Goal: Information Seeking & Learning: Check status

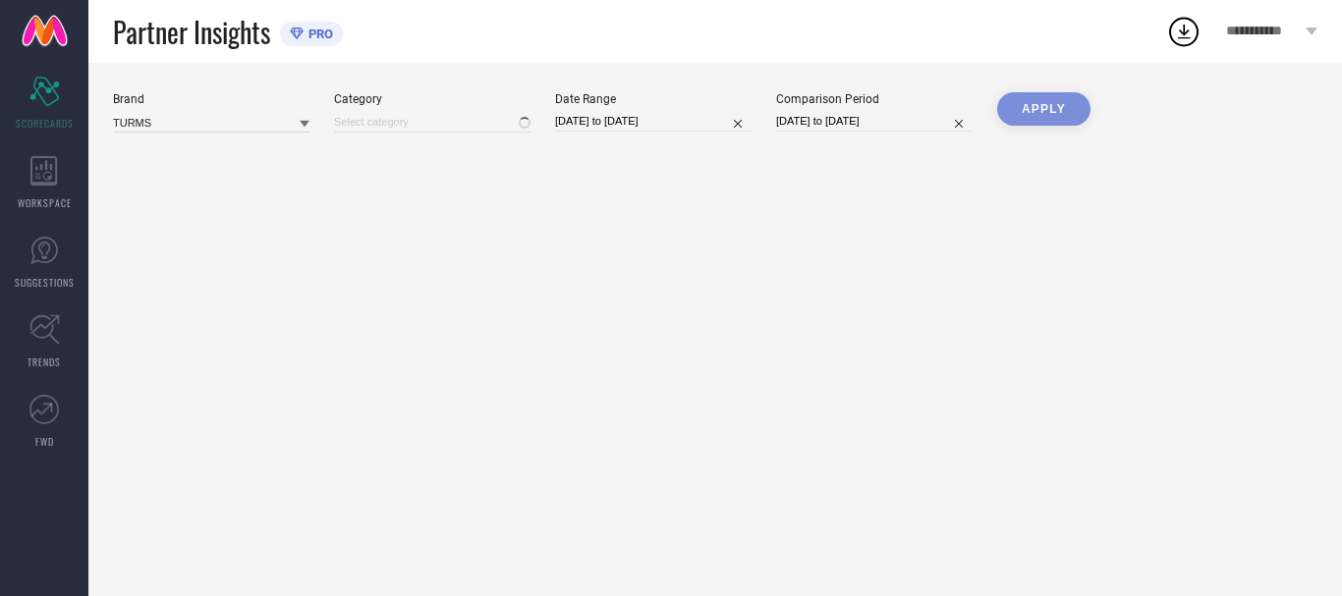
type input "All"
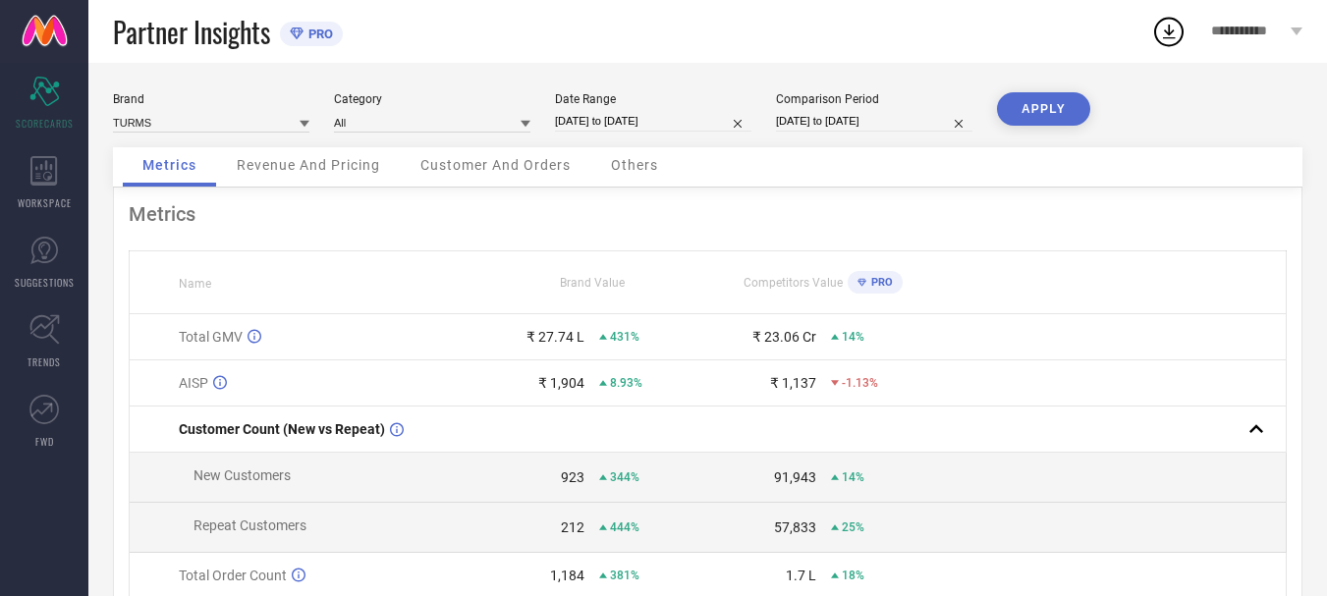
click at [597, 121] on input "[DATE] to [DATE]" at bounding box center [653, 121] width 196 height 21
select select "6"
select select "2025"
select select "7"
select select "2025"
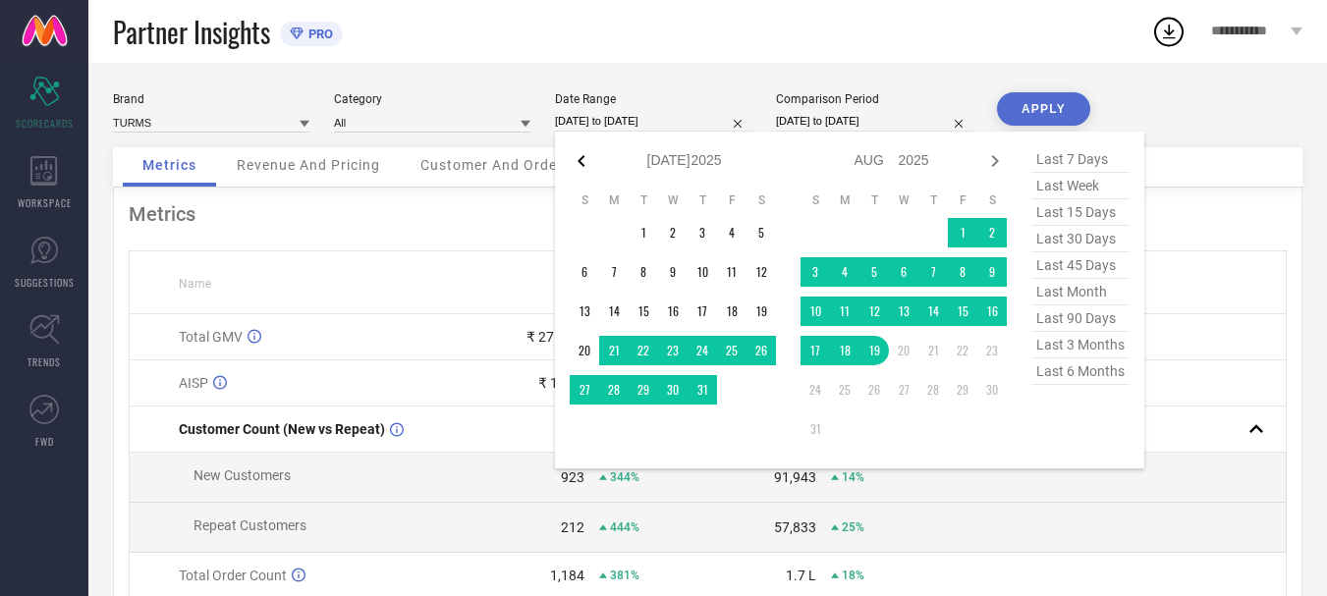
click at [577, 166] on icon at bounding box center [582, 161] width 24 height 24
select select "4"
select select "2025"
select select "5"
select select "2025"
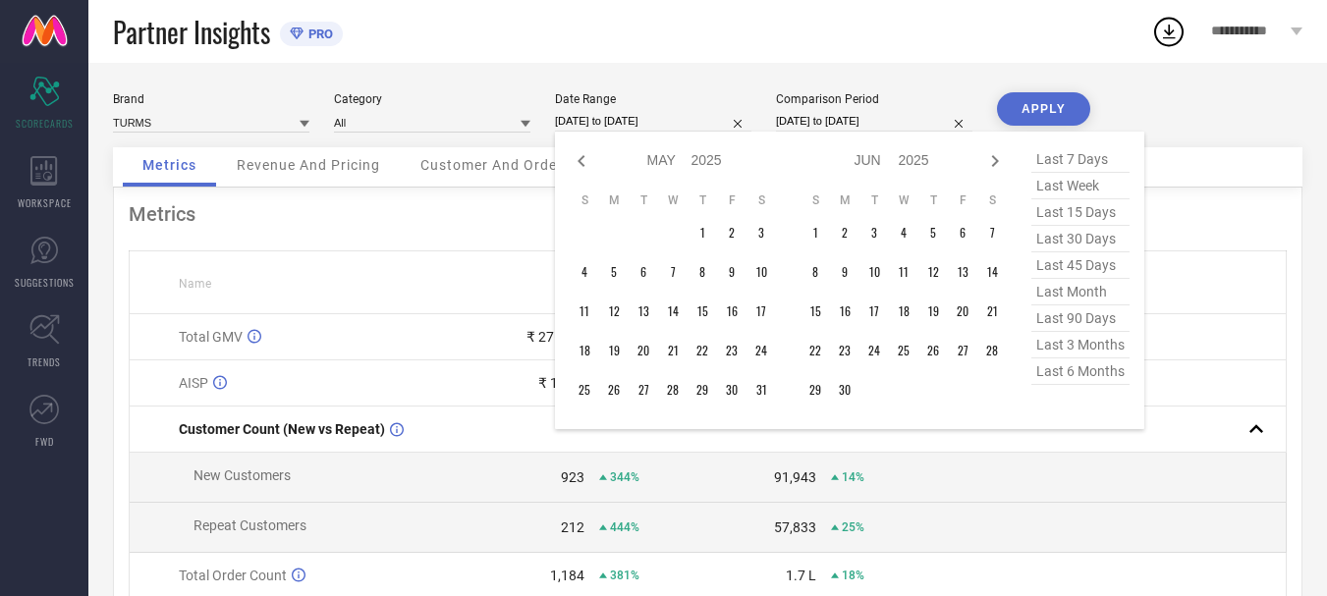
click at [577, 166] on icon at bounding box center [582, 161] width 24 height 24
select select "3"
select select "2025"
select select "4"
select select "2025"
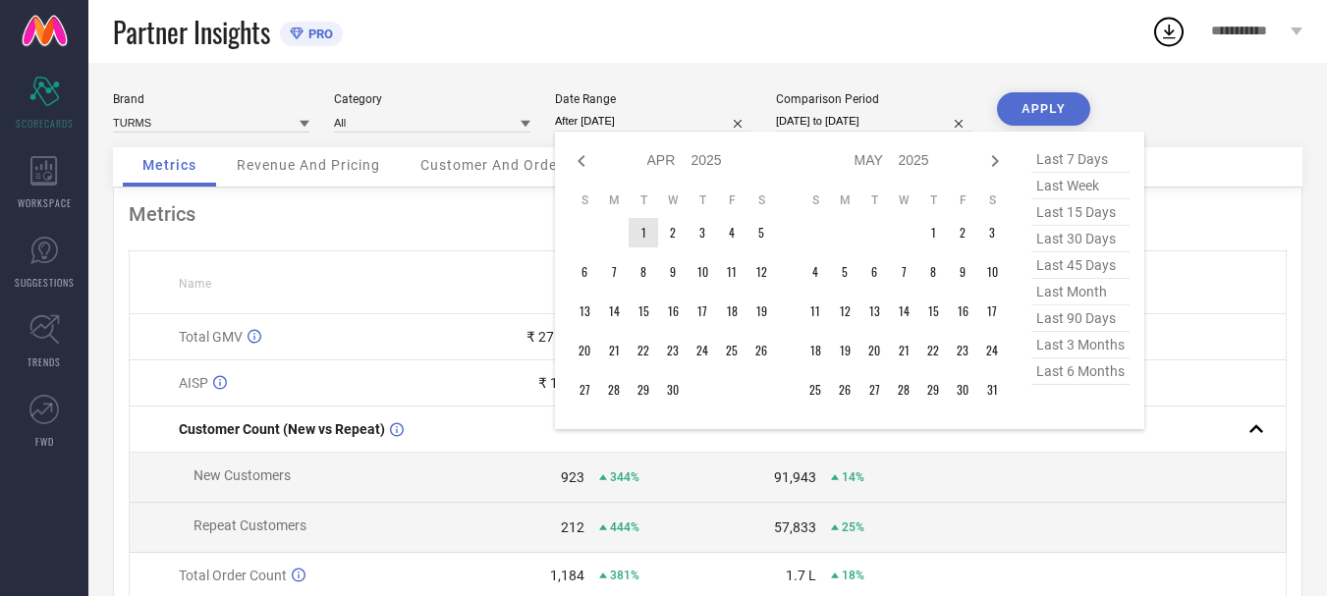
click at [641, 230] on td "1" at bounding box center [643, 232] width 29 height 29
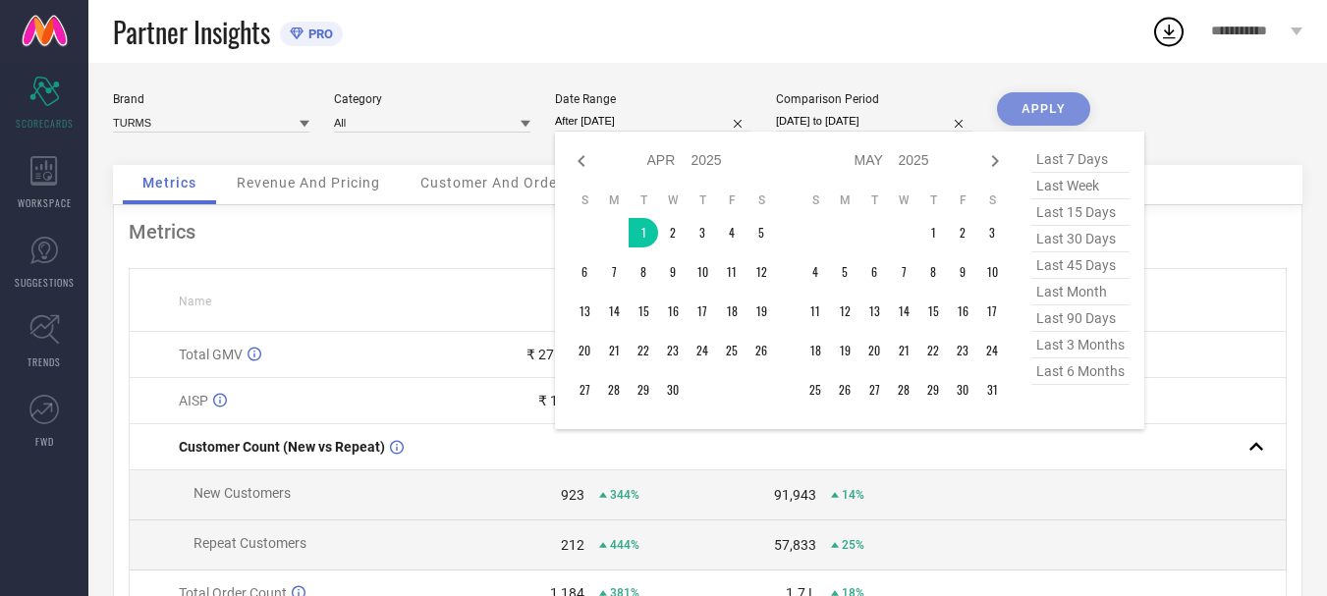
click at [1061, 318] on span "last 90 days" at bounding box center [1081, 319] width 98 height 27
type input "[DATE] to [DATE]"
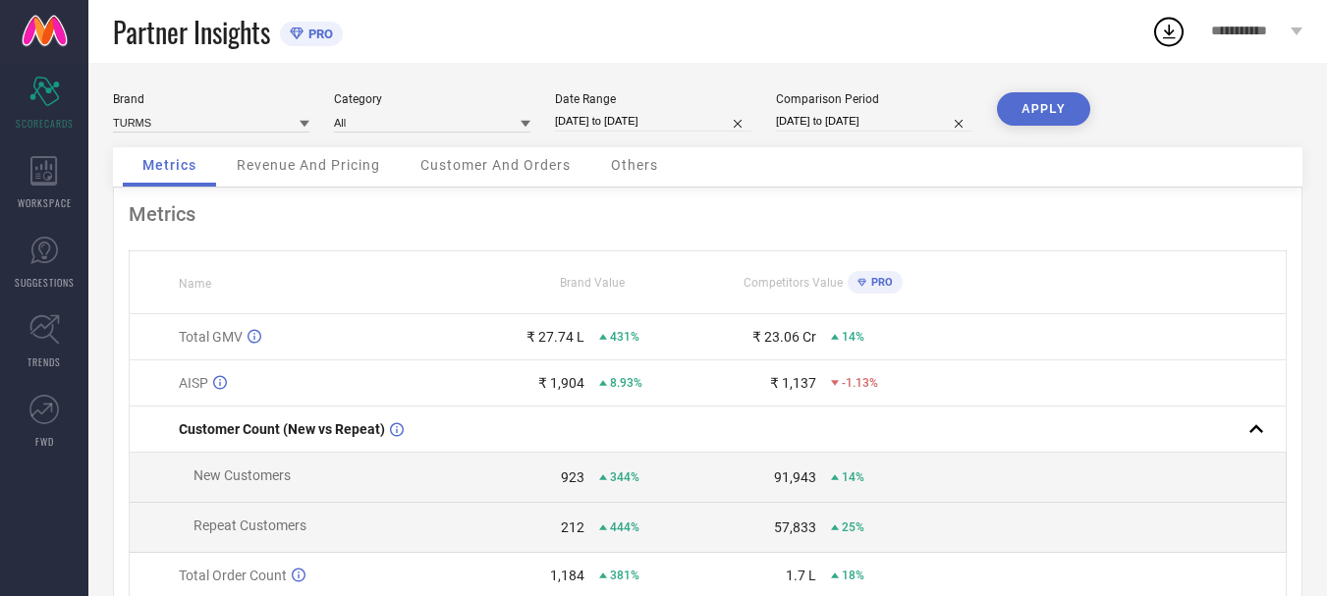
click at [1046, 99] on button "APPLY" at bounding box center [1043, 108] width 93 height 33
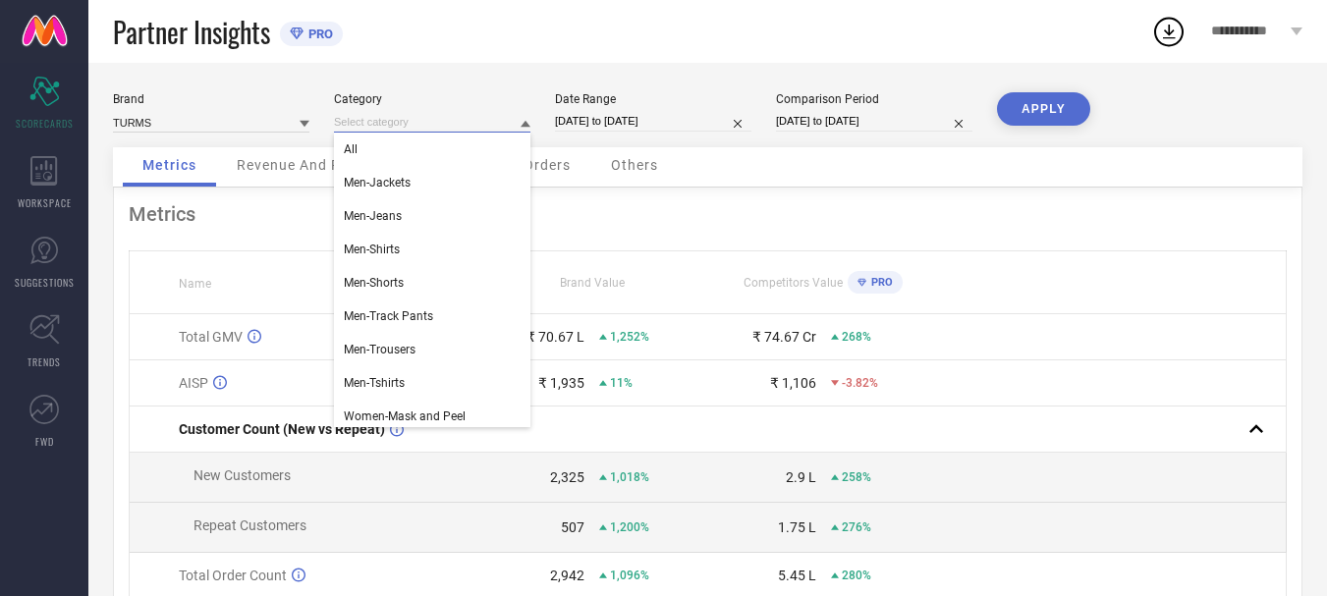
click at [458, 119] on input at bounding box center [432, 122] width 196 height 21
click at [408, 388] on div "Men-Tshirts" at bounding box center [432, 382] width 196 height 33
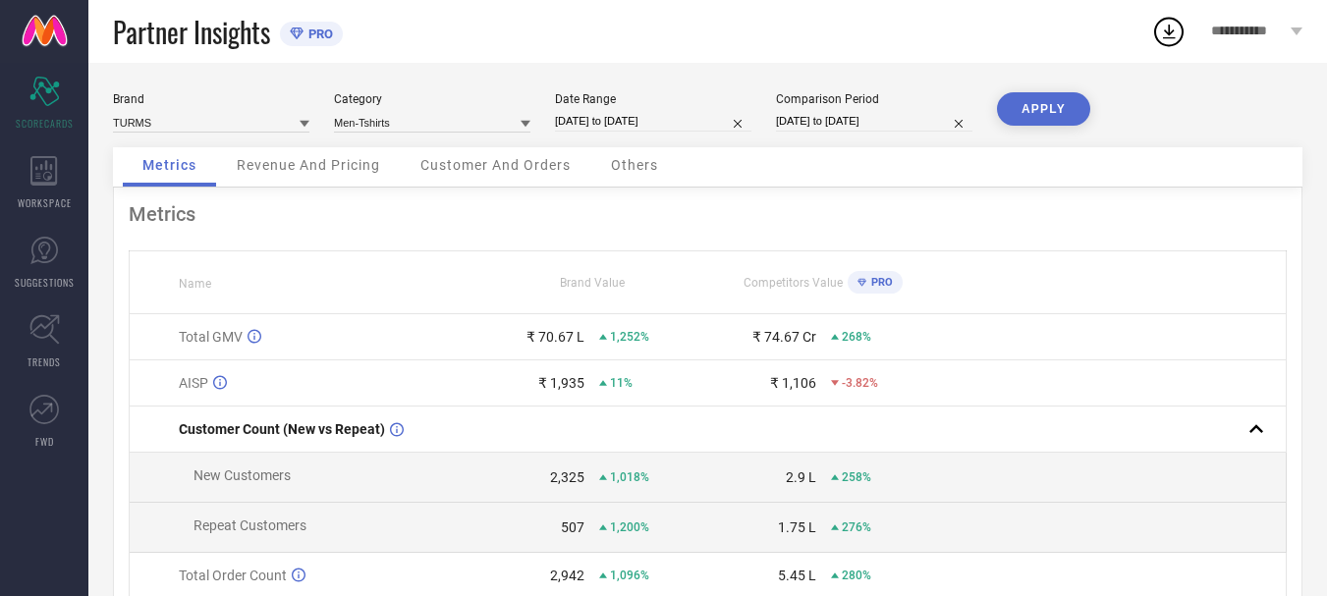
click at [1037, 99] on button "APPLY" at bounding box center [1043, 108] width 93 height 33
click at [516, 121] on input at bounding box center [432, 122] width 196 height 21
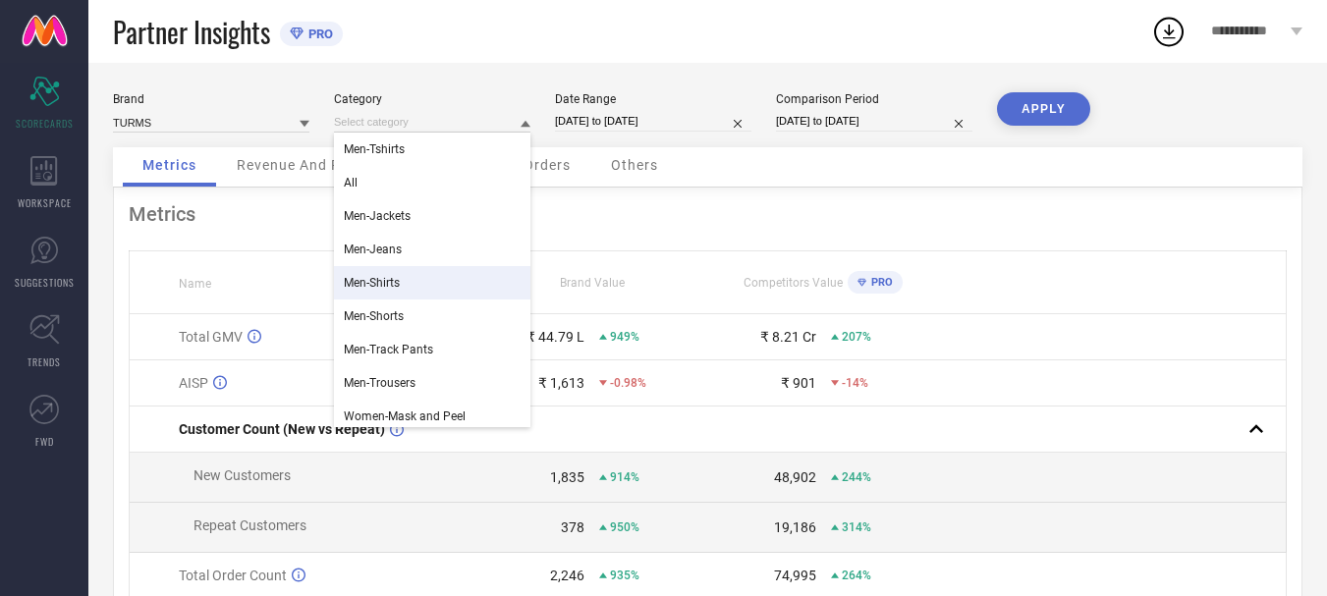
click at [426, 279] on div "Men-Shirts" at bounding box center [432, 282] width 196 height 33
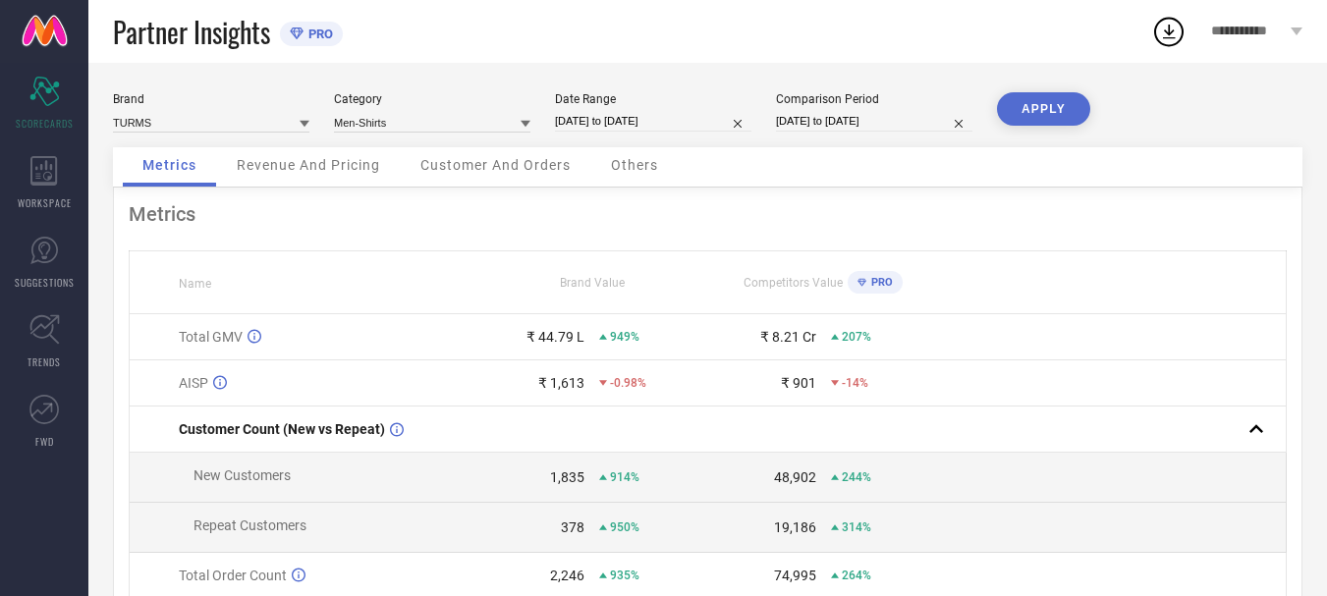
click at [1040, 105] on button "APPLY" at bounding box center [1043, 108] width 93 height 33
click at [488, 123] on input at bounding box center [432, 122] width 196 height 21
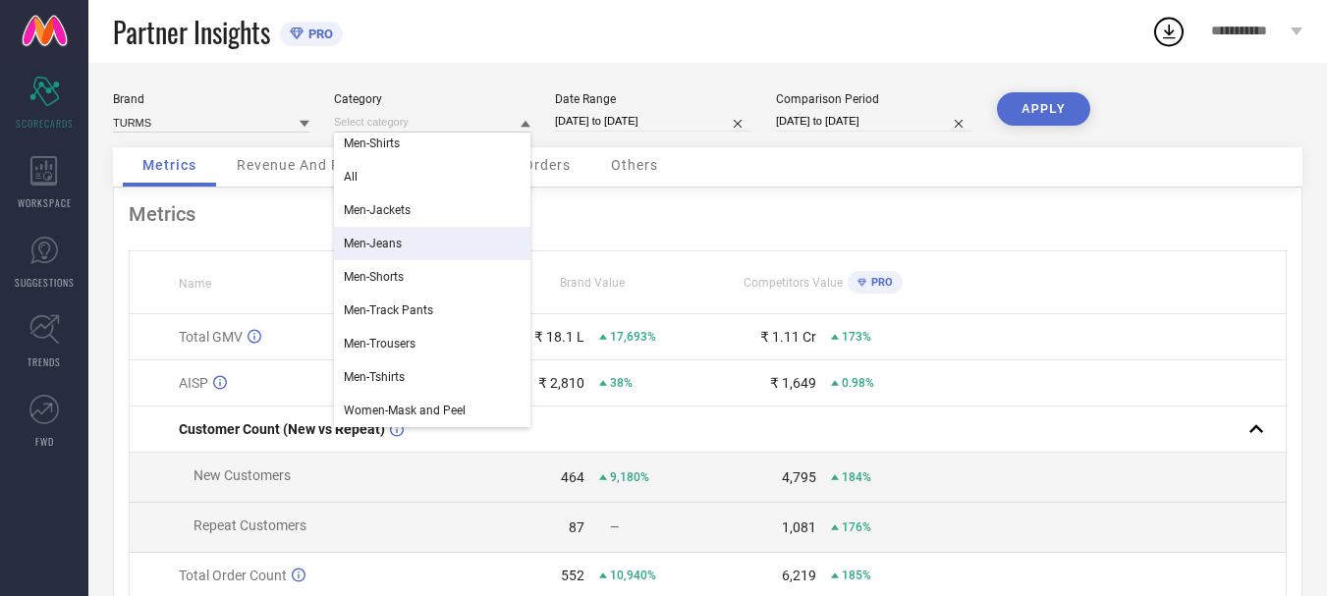
click at [435, 251] on div "Men-Jeans" at bounding box center [432, 243] width 196 height 33
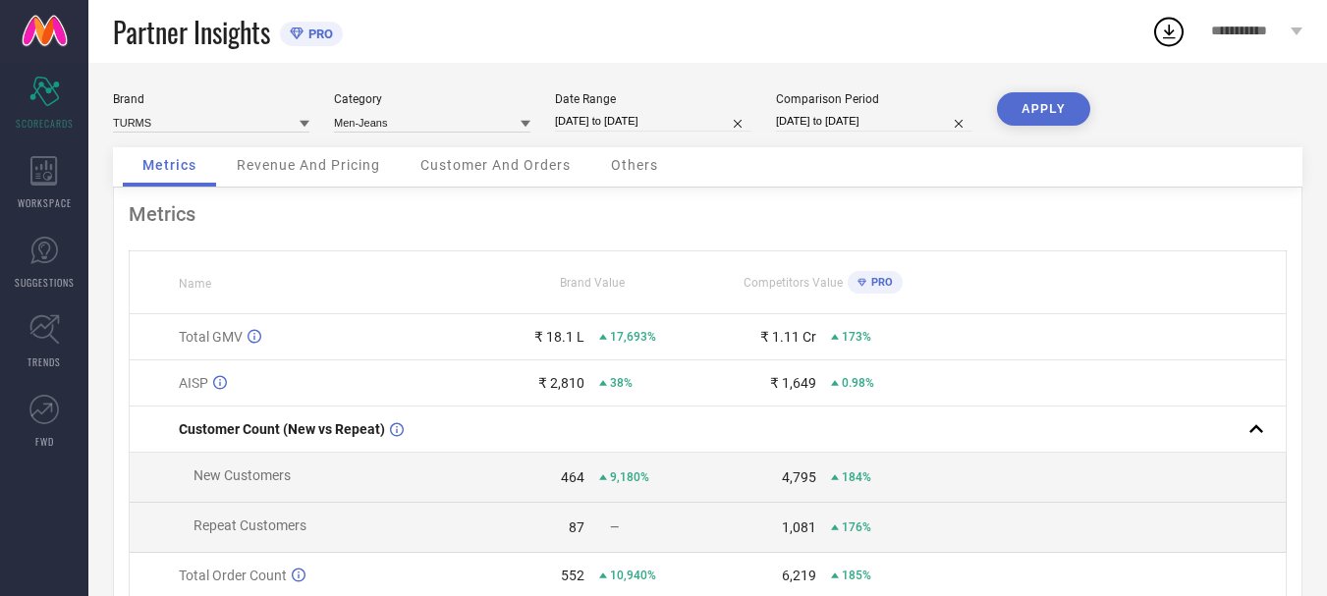
click at [1052, 111] on button "APPLY" at bounding box center [1043, 108] width 93 height 33
click at [403, 121] on input at bounding box center [432, 122] width 196 height 21
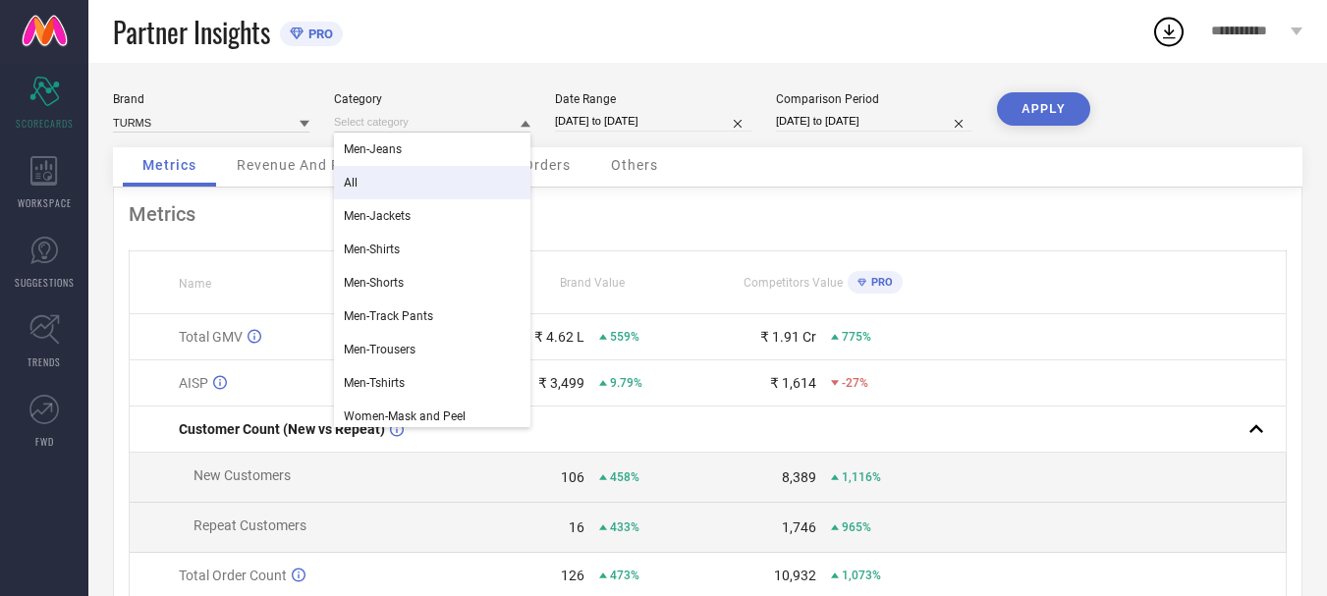
click at [376, 186] on div "All" at bounding box center [432, 182] width 196 height 33
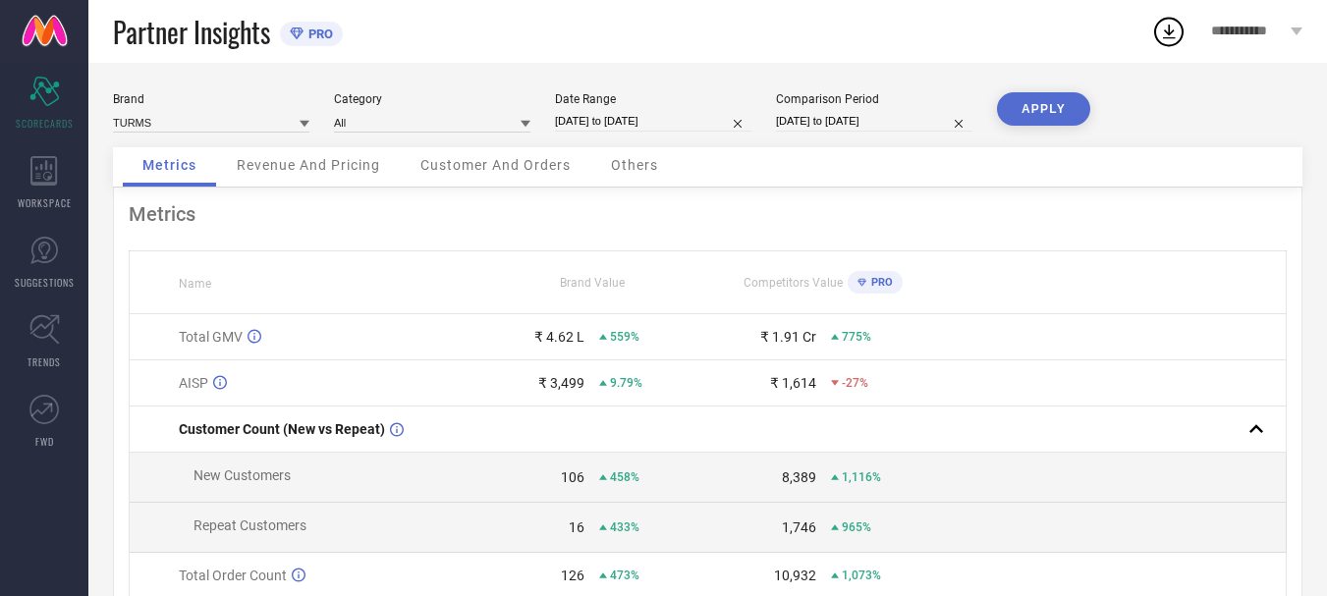
click at [1034, 113] on button "APPLY" at bounding box center [1043, 108] width 93 height 33
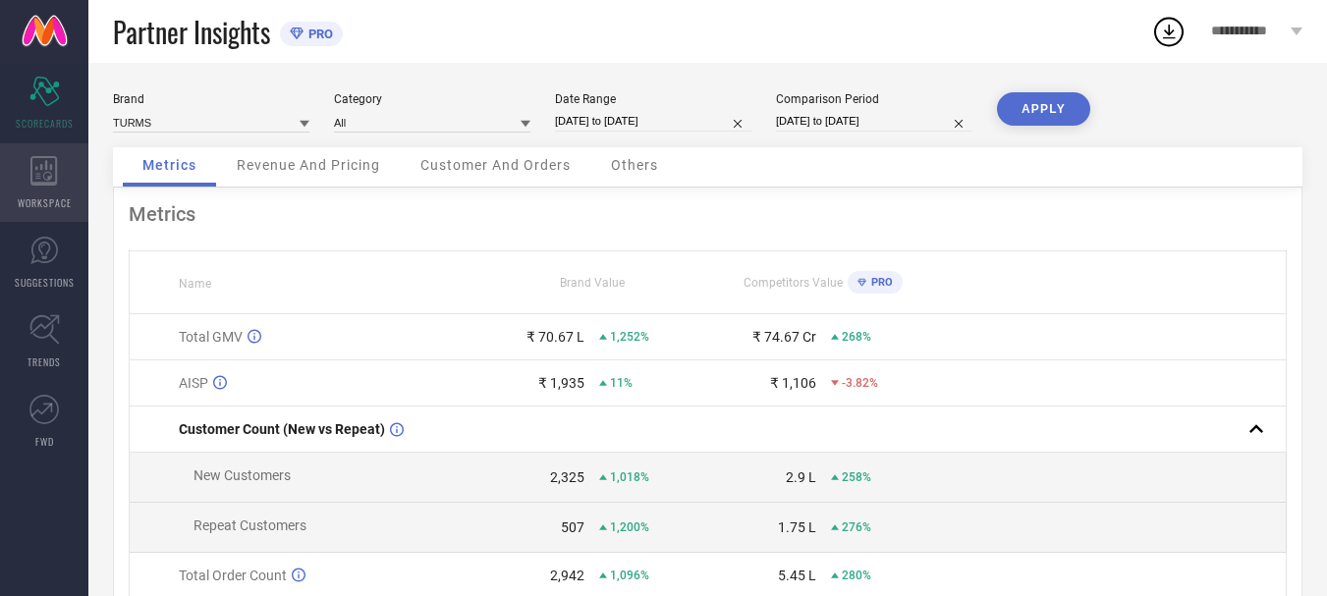
click at [37, 183] on icon at bounding box center [43, 170] width 27 height 29
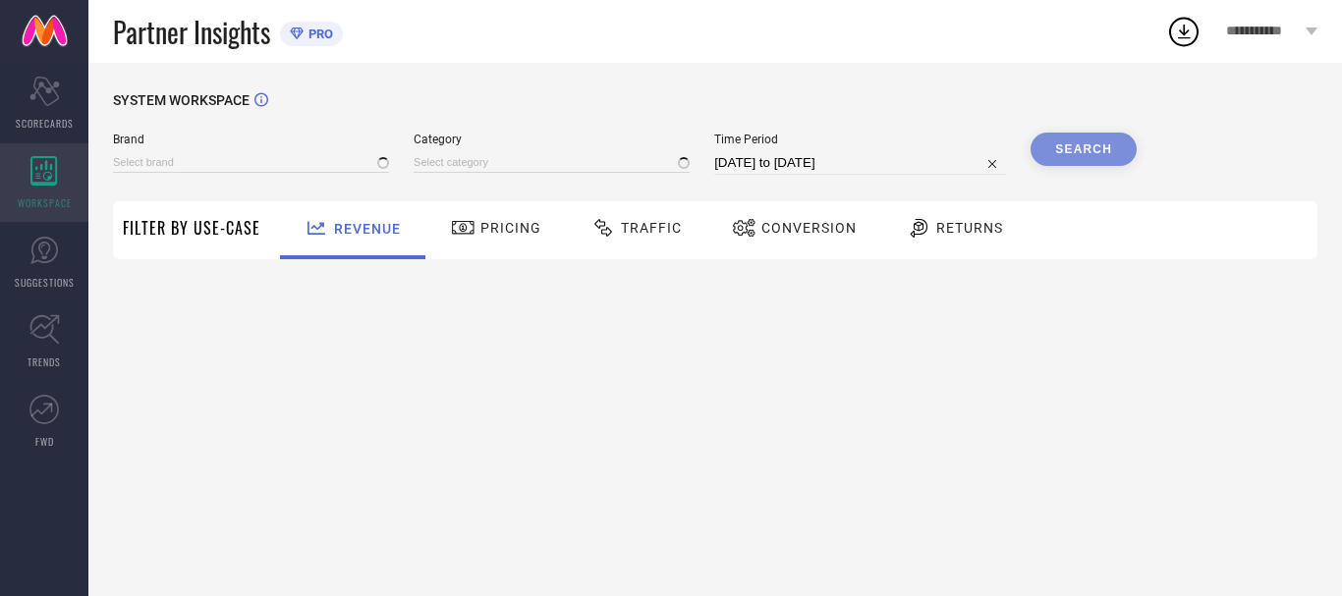
type input "TURMS"
type input "All"
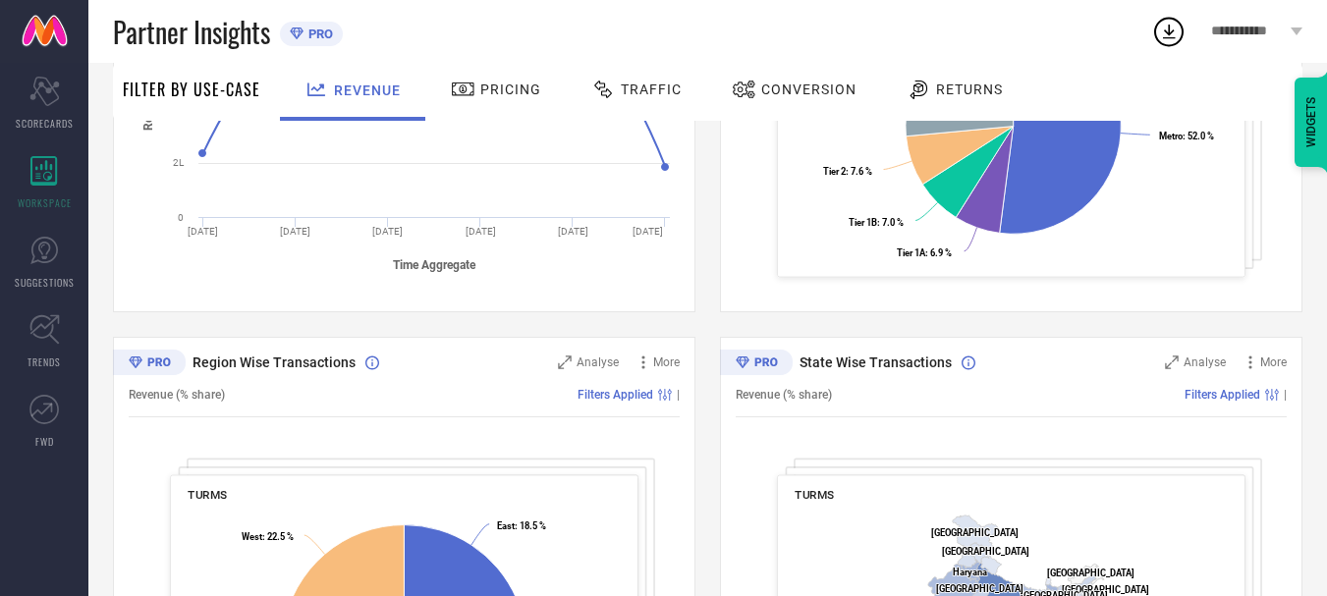
scroll to position [779, 0]
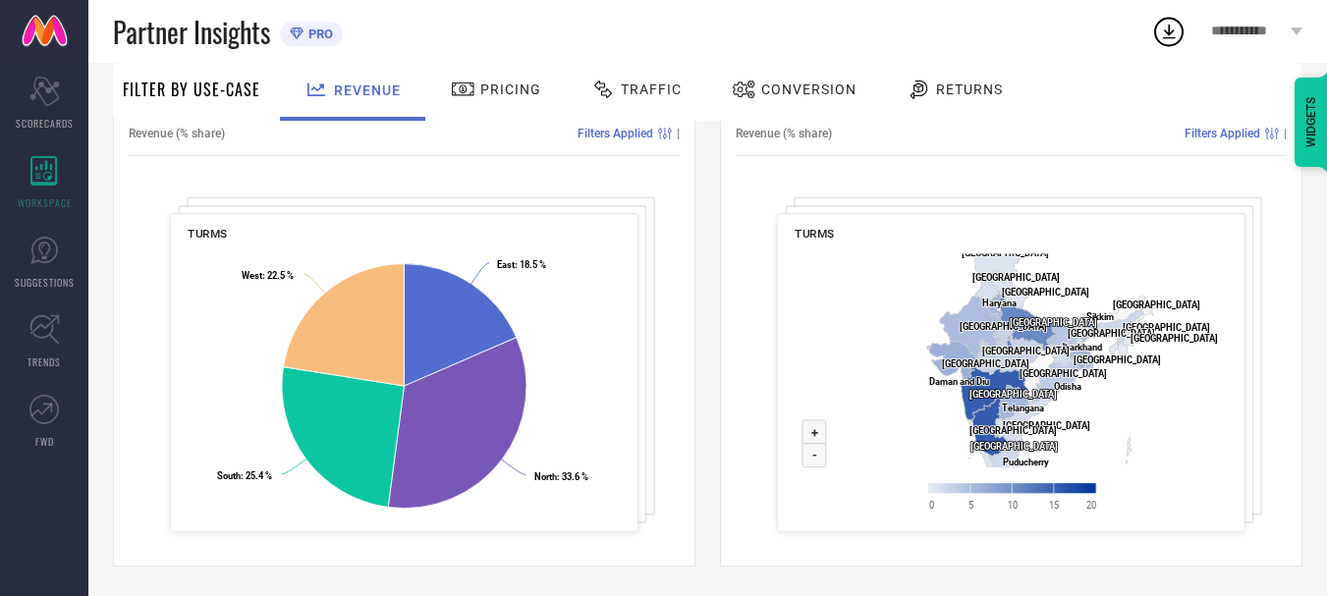
click at [805, 97] on span "Conversion" at bounding box center [808, 90] width 95 height 16
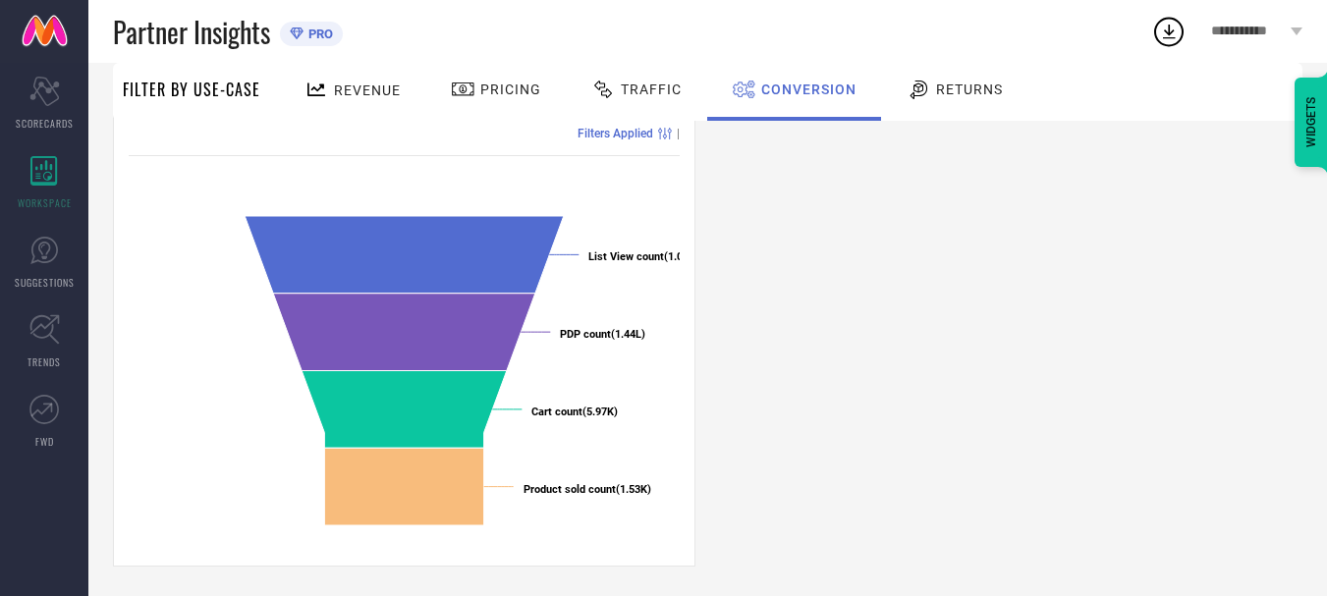
click at [963, 90] on span "Returns" at bounding box center [969, 90] width 67 height 16
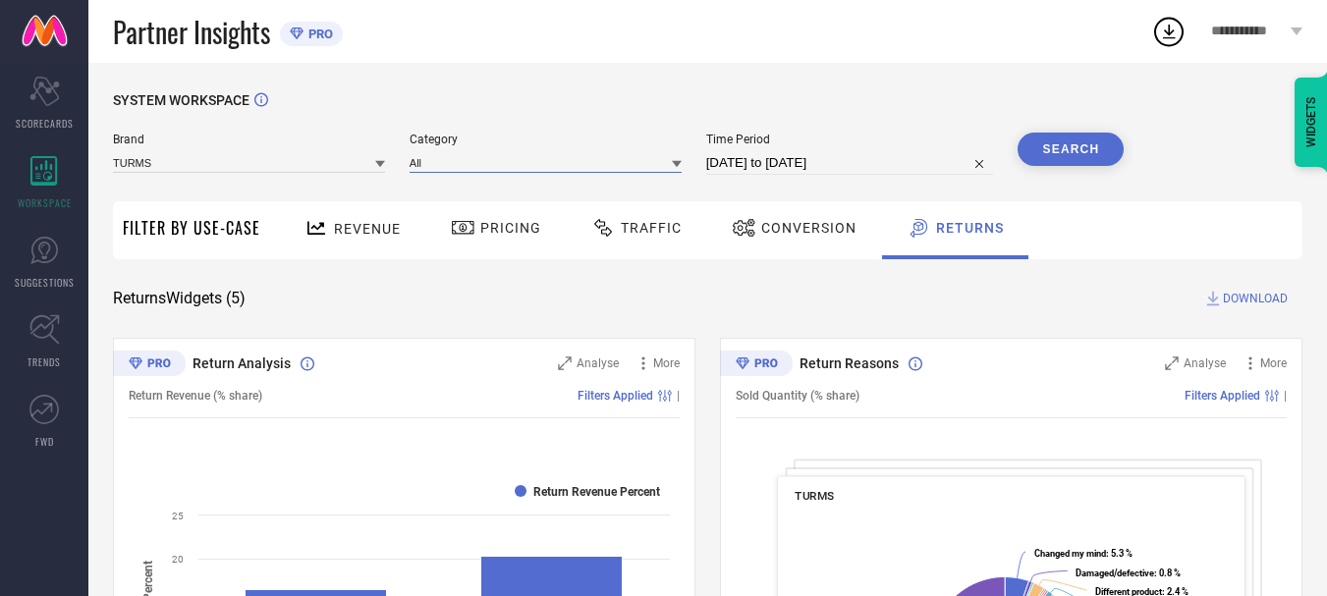
click at [461, 161] on input at bounding box center [546, 162] width 272 height 21
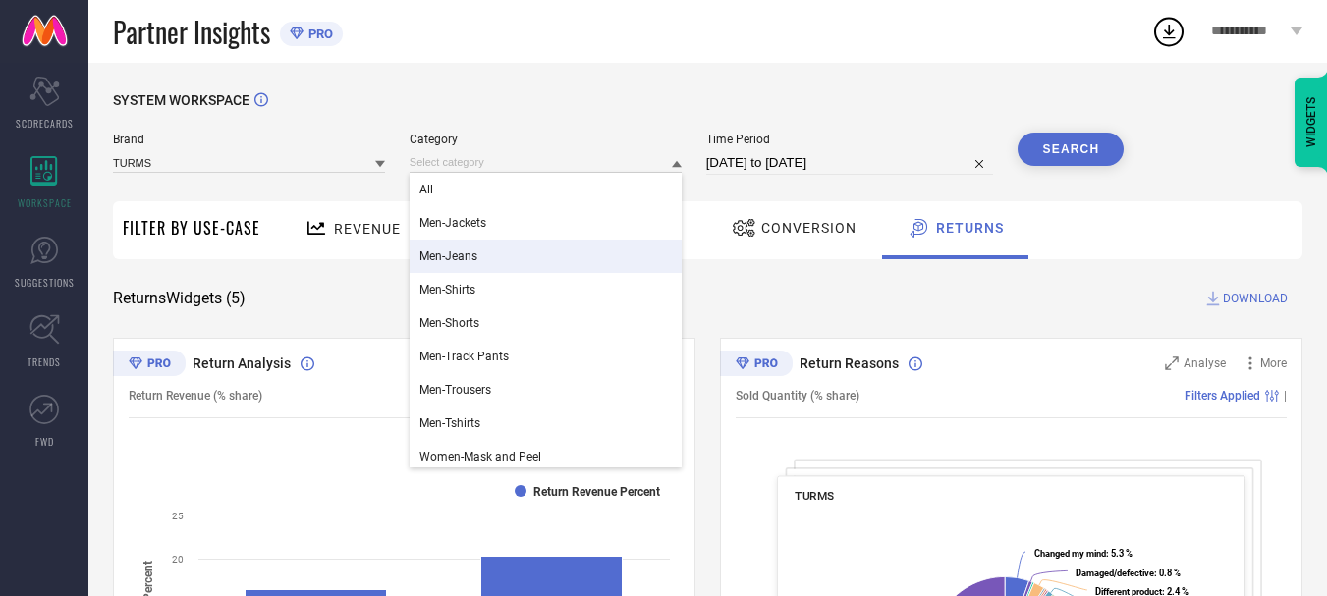
click at [472, 251] on span "Men-Jeans" at bounding box center [448, 257] width 58 height 14
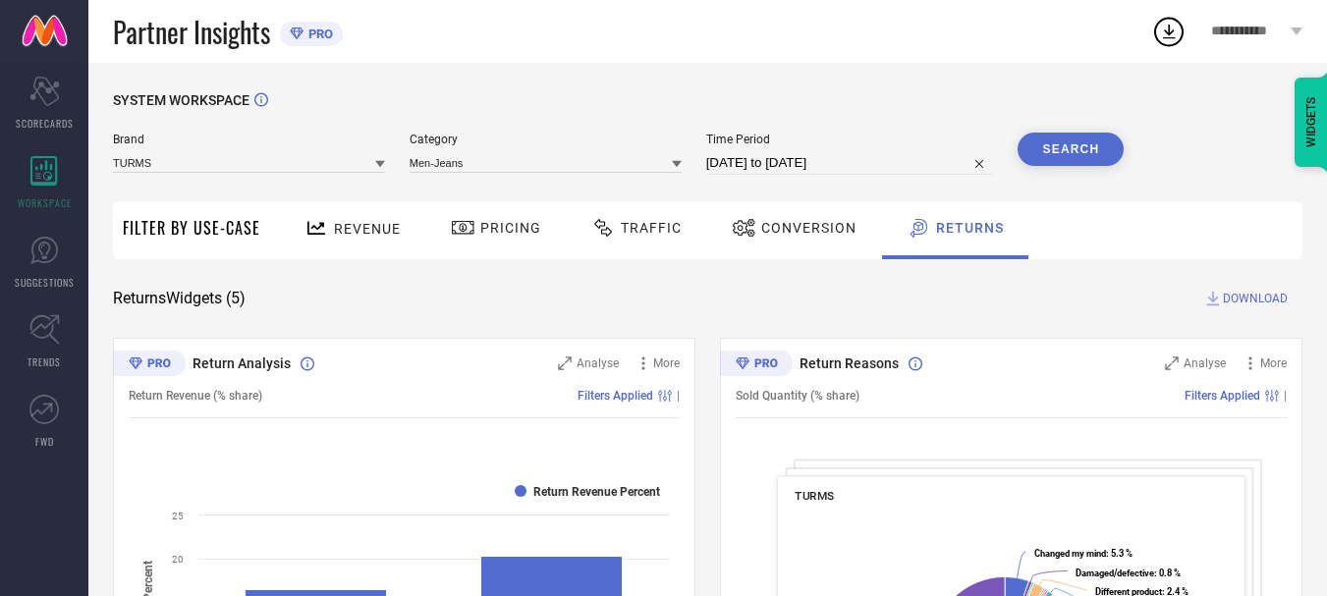
click at [1066, 139] on button "Search" at bounding box center [1071, 149] width 106 height 33
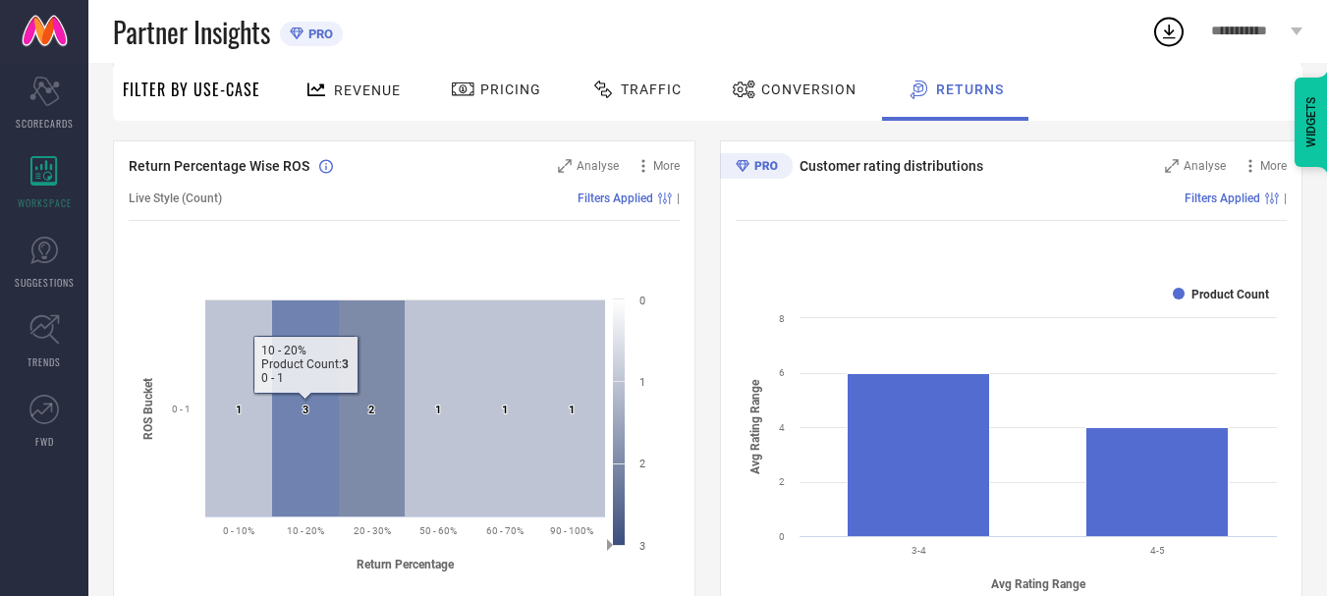
scroll to position [706, 0]
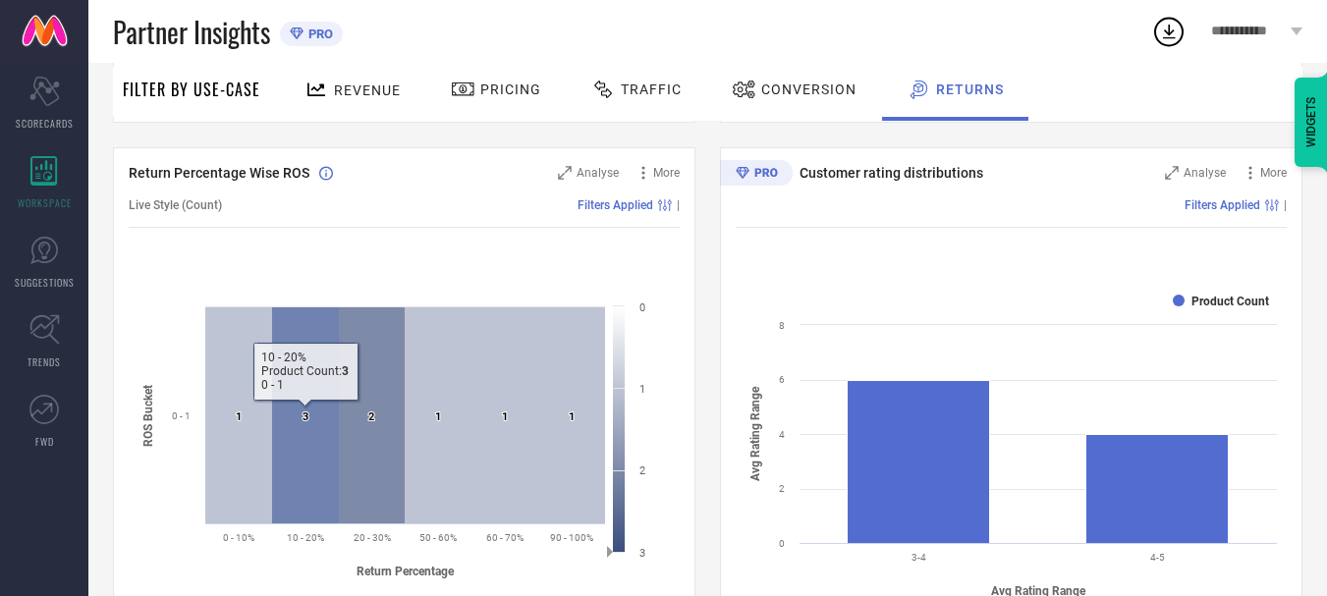
click at [288, 461] on icon at bounding box center [305, 415] width 67 height 216
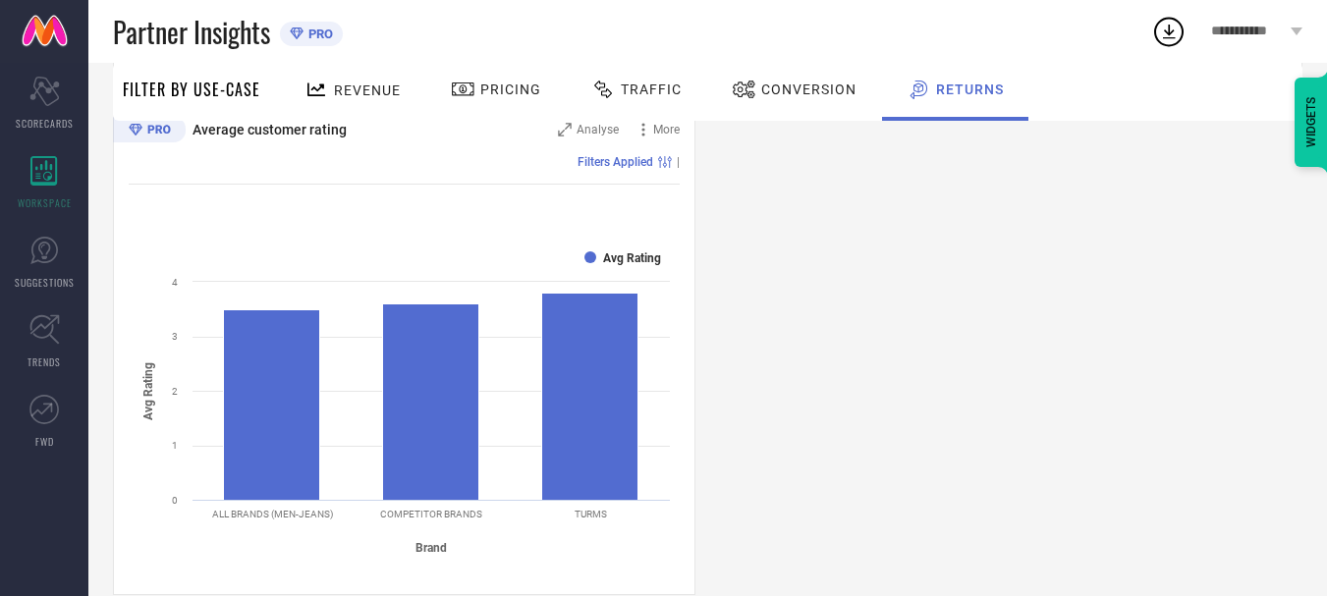
scroll to position [1295, 0]
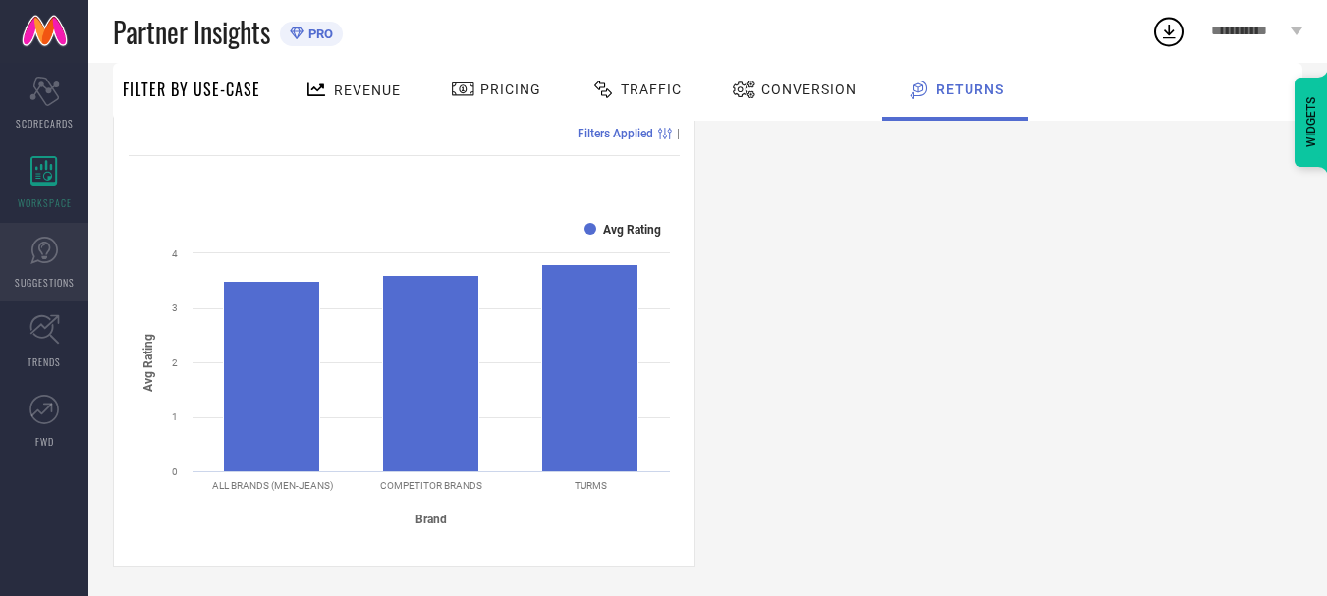
click at [44, 261] on icon at bounding box center [44, 251] width 28 height 28
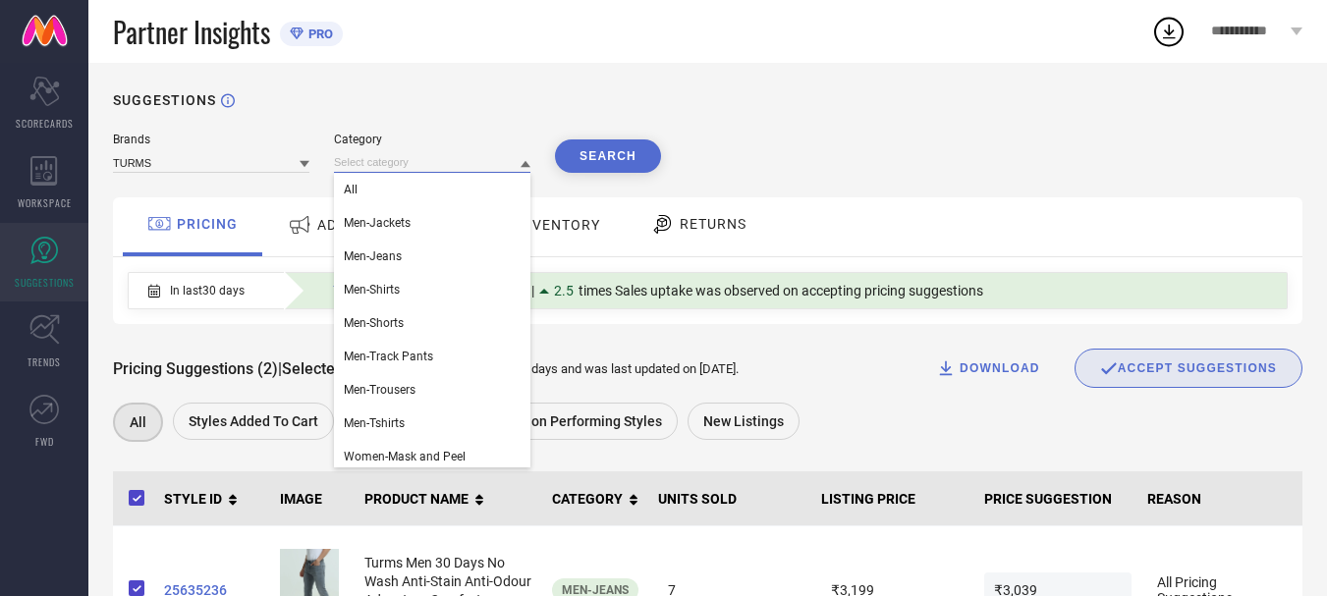
click at [451, 168] on input at bounding box center [432, 162] width 196 height 21
click at [439, 251] on div "Men-Jeans" at bounding box center [432, 256] width 196 height 33
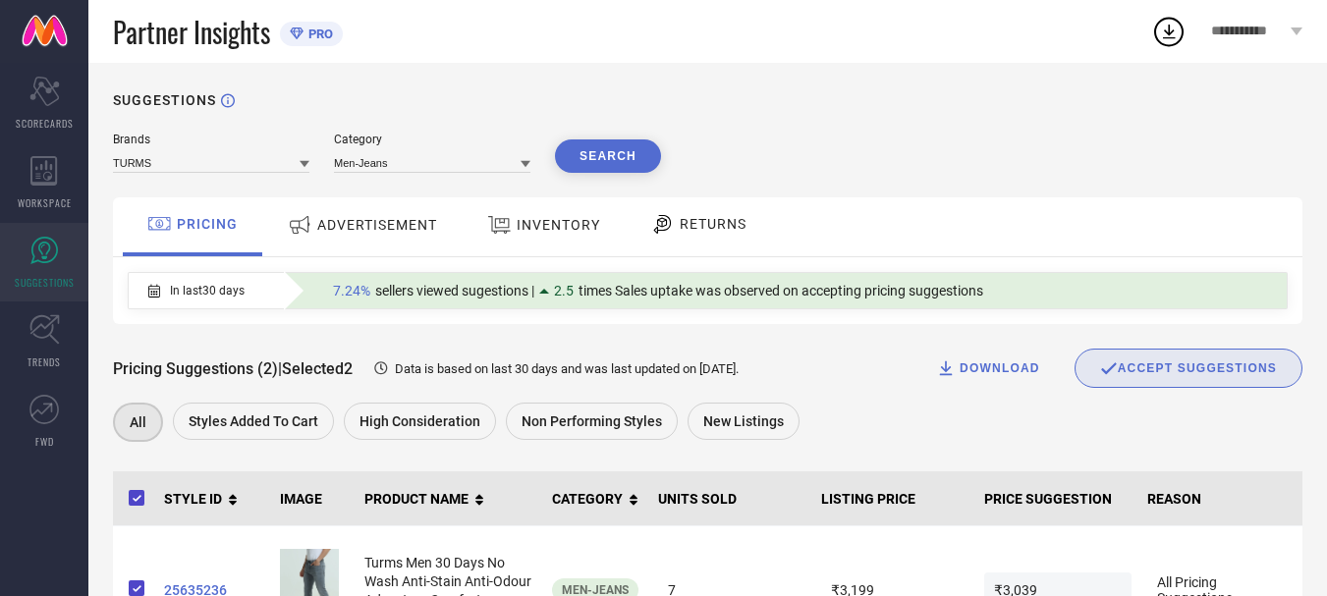
click at [683, 230] on span "RETURNS" at bounding box center [713, 224] width 67 height 16
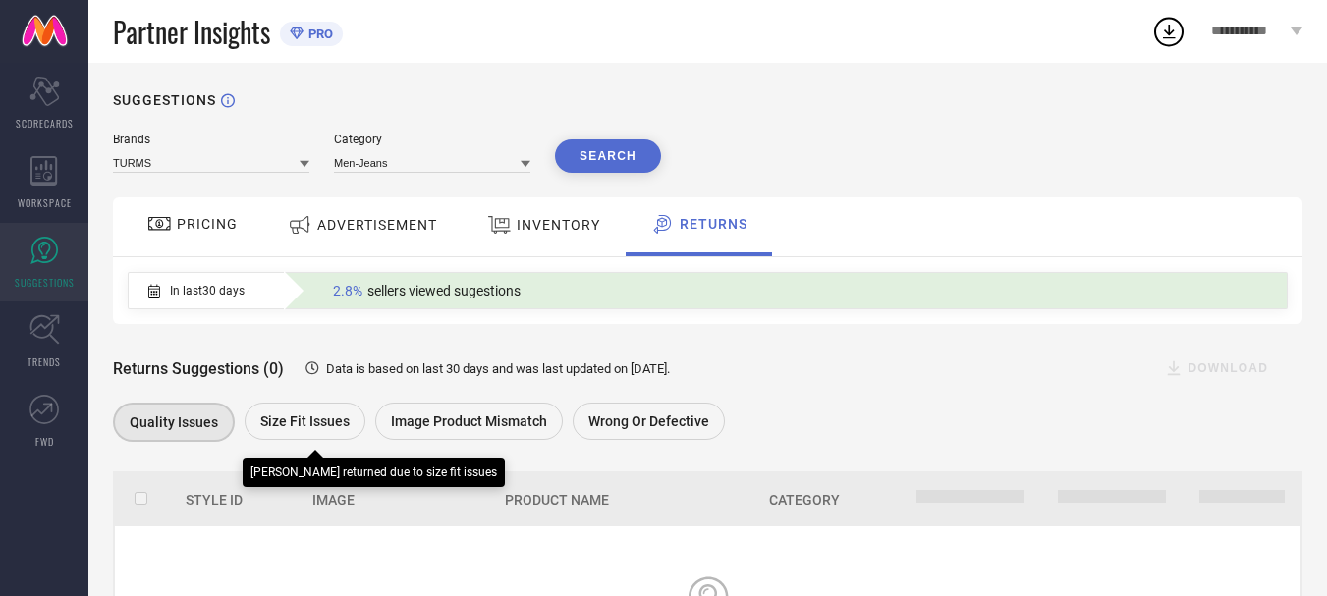
click at [279, 415] on div "Size fit issues" at bounding box center [305, 421] width 121 height 37
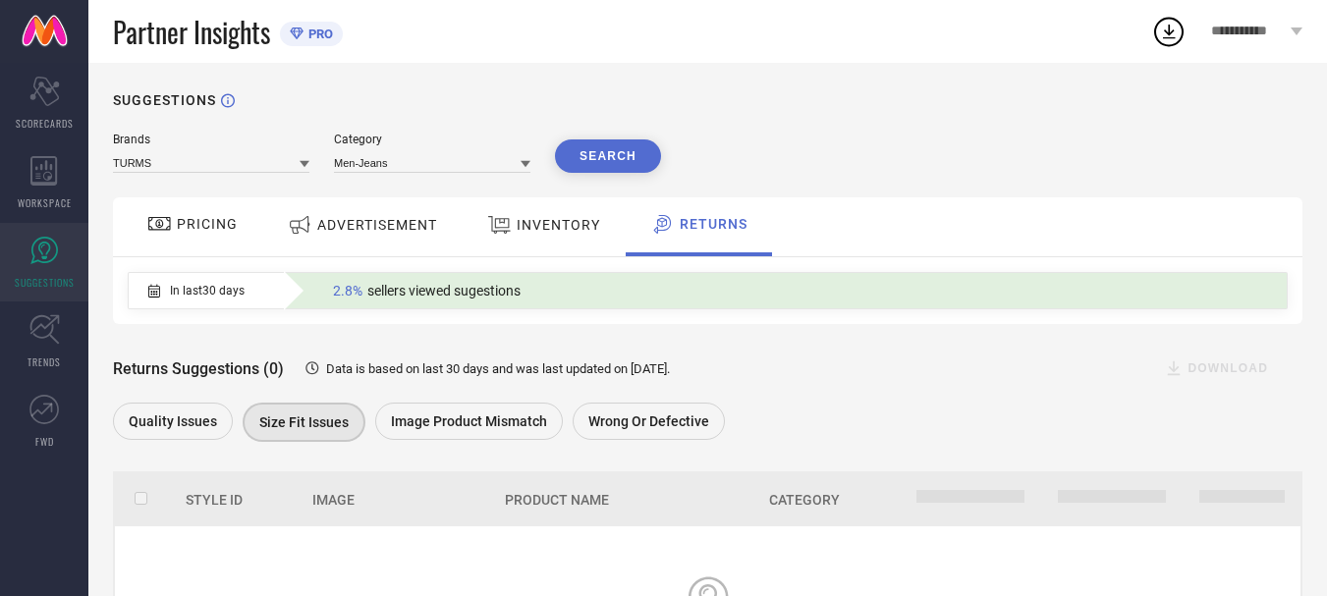
click at [225, 296] on span "In last 30 days" at bounding box center [207, 291] width 75 height 14
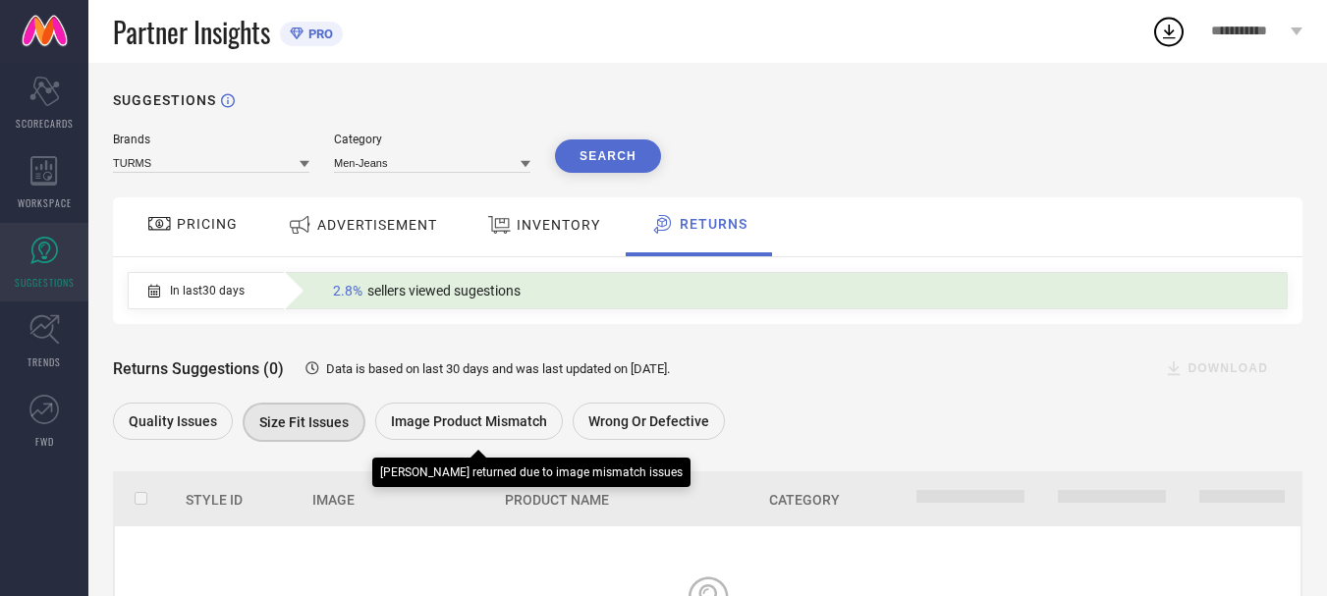
click at [431, 412] on div "Image product mismatch" at bounding box center [469, 421] width 188 height 37
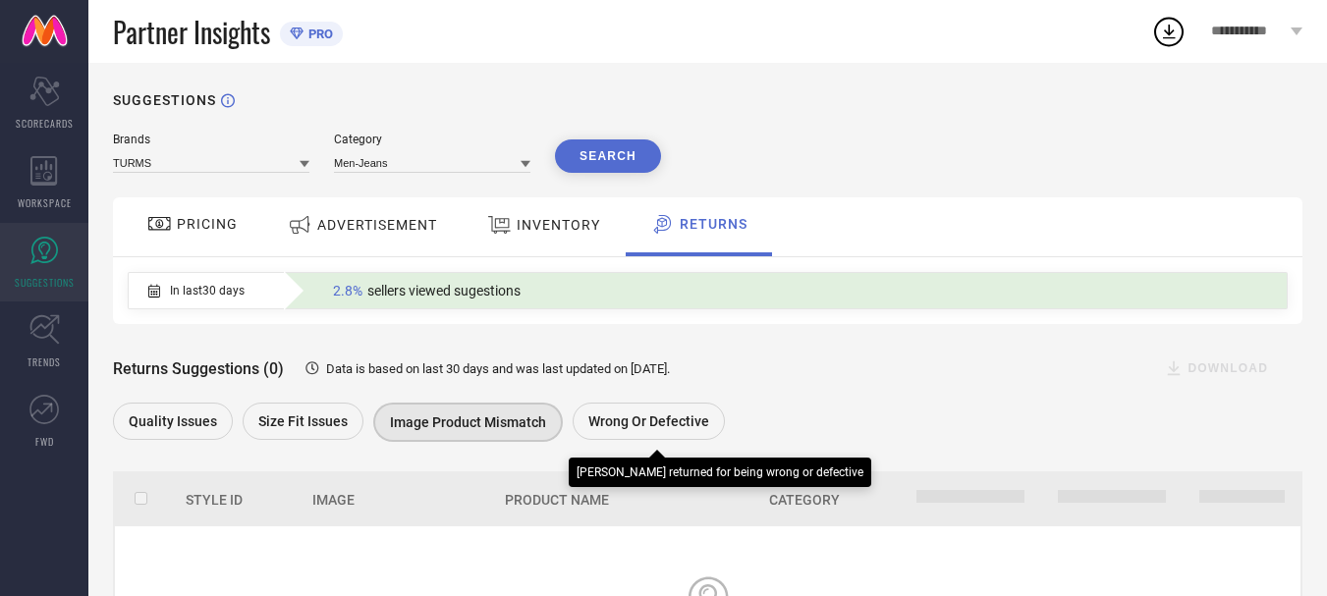
click at [648, 412] on div "Wrong or Defective" at bounding box center [649, 421] width 152 height 37
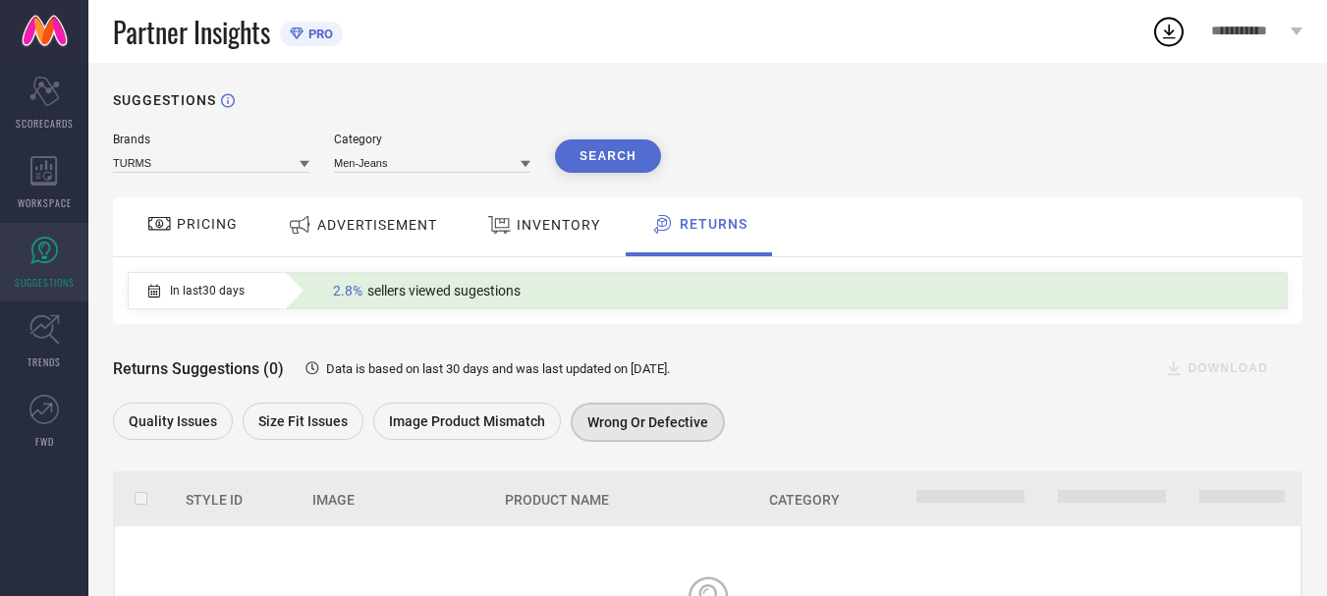
click at [607, 148] on button "Search" at bounding box center [608, 155] width 106 height 33
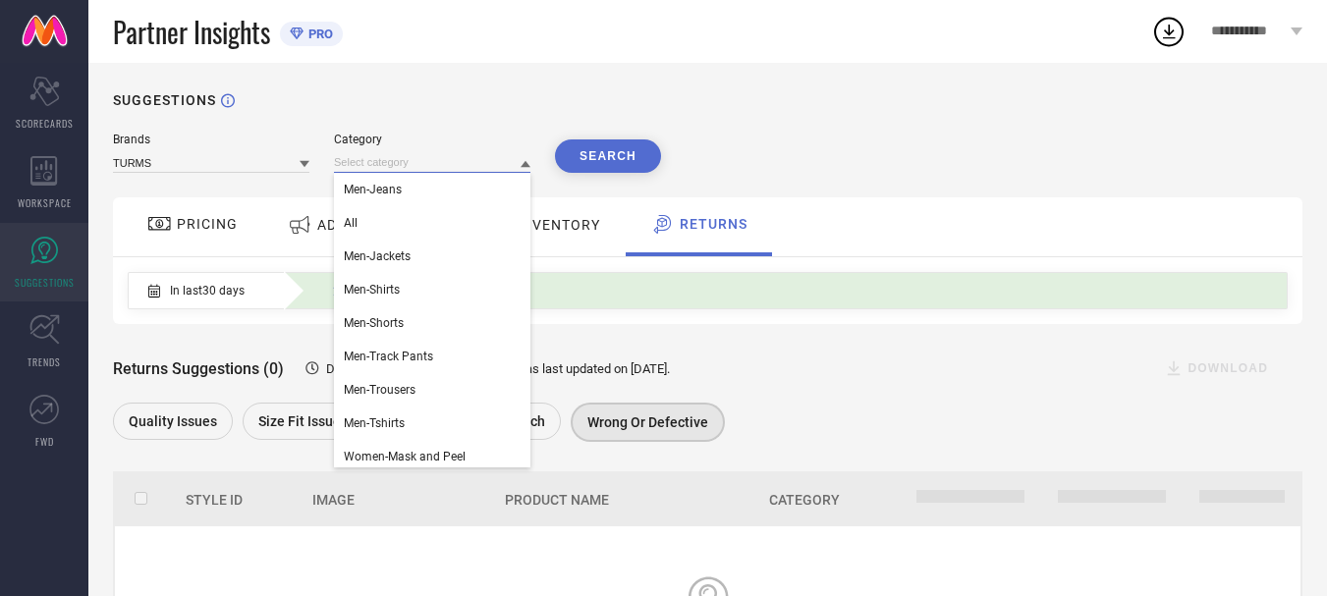
click at [371, 165] on input at bounding box center [432, 162] width 196 height 21
click at [375, 227] on div "All" at bounding box center [432, 222] width 196 height 33
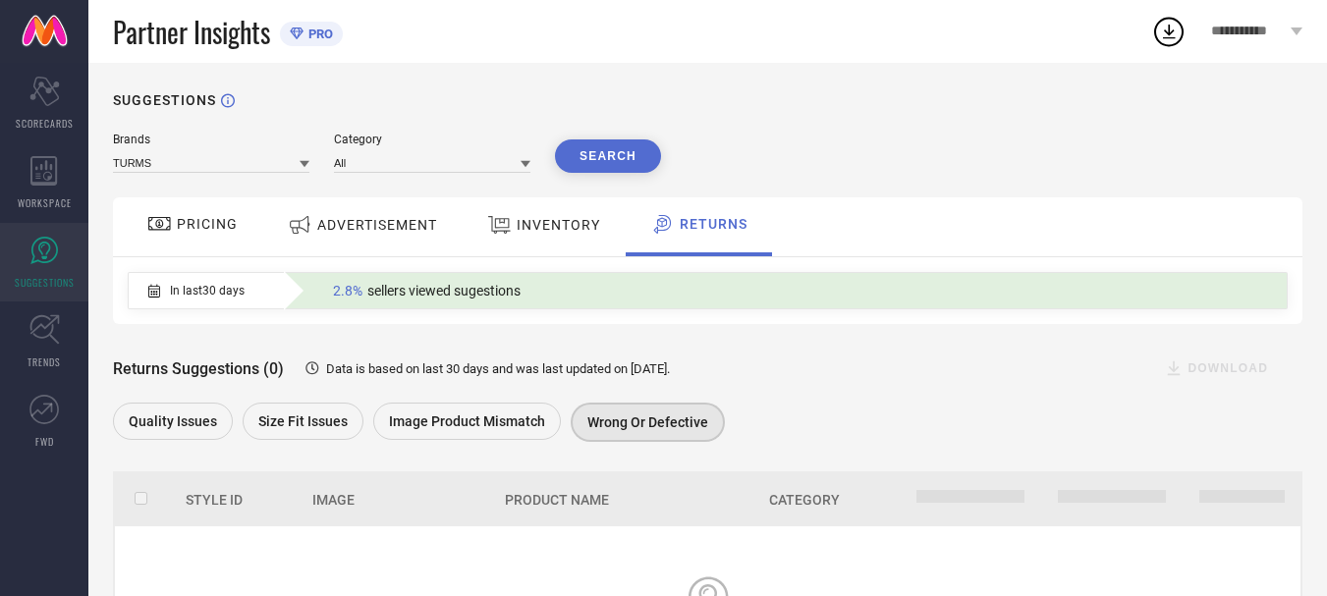
click at [612, 146] on button "Search" at bounding box center [608, 155] width 106 height 33
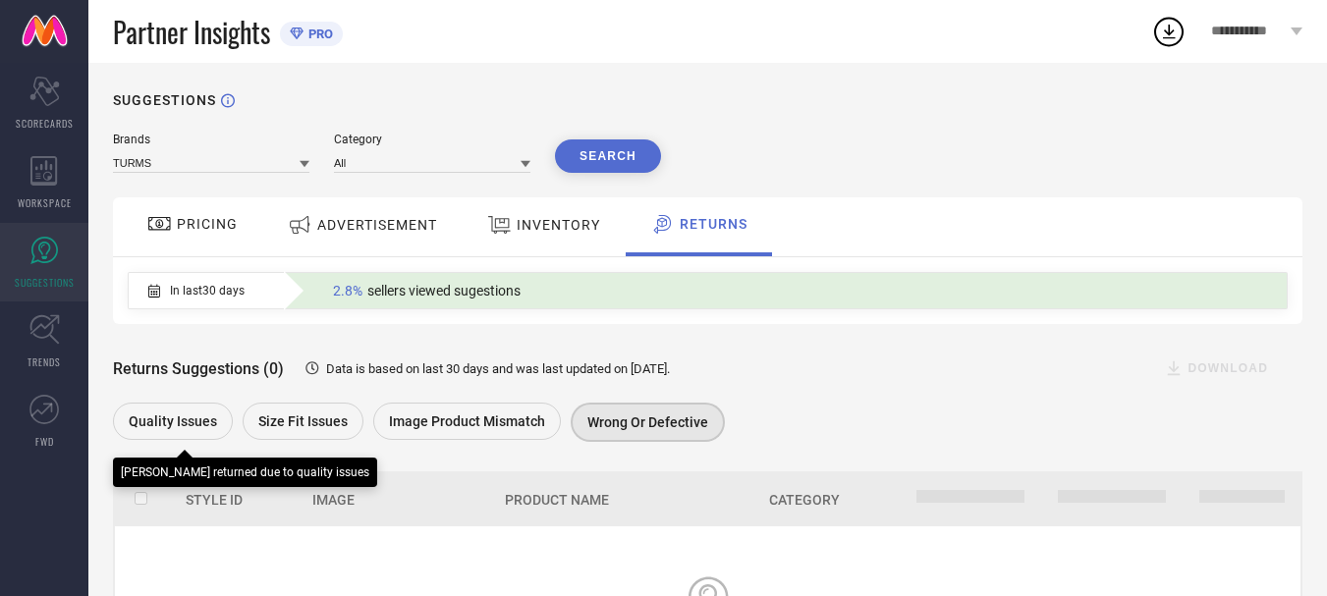
click at [214, 422] on span "Quality issues" at bounding box center [173, 422] width 88 height 16
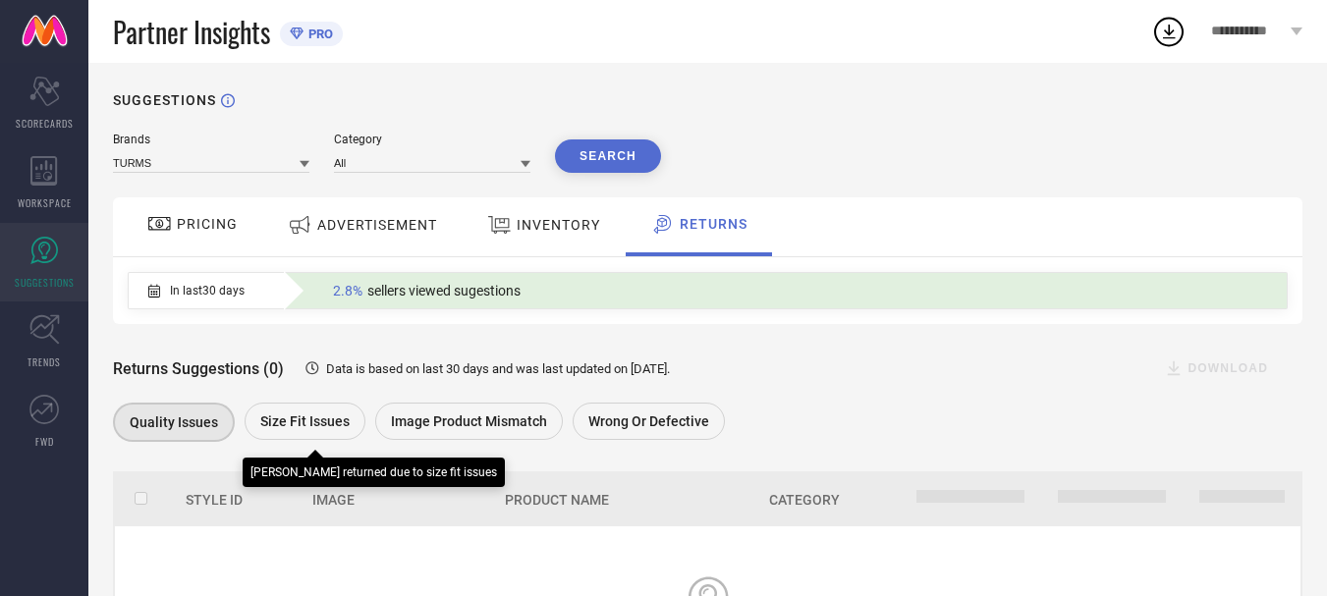
click at [321, 424] on span "Size fit issues" at bounding box center [304, 422] width 89 height 16
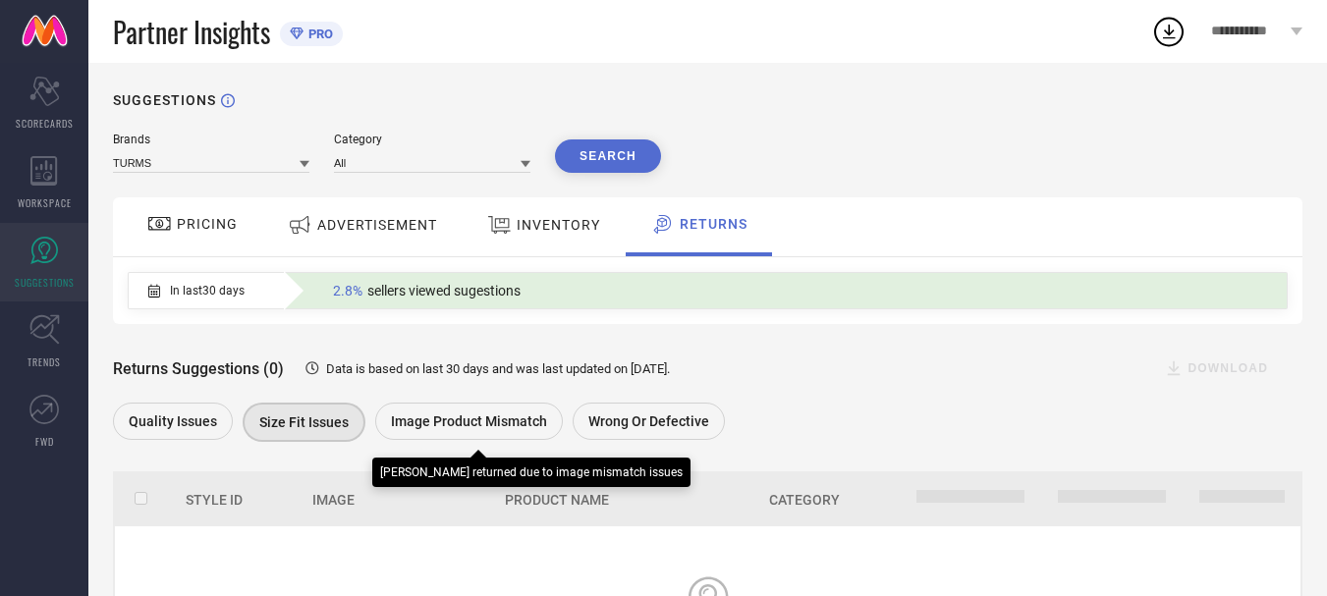
click at [510, 416] on span "Image product mismatch" at bounding box center [469, 422] width 156 height 16
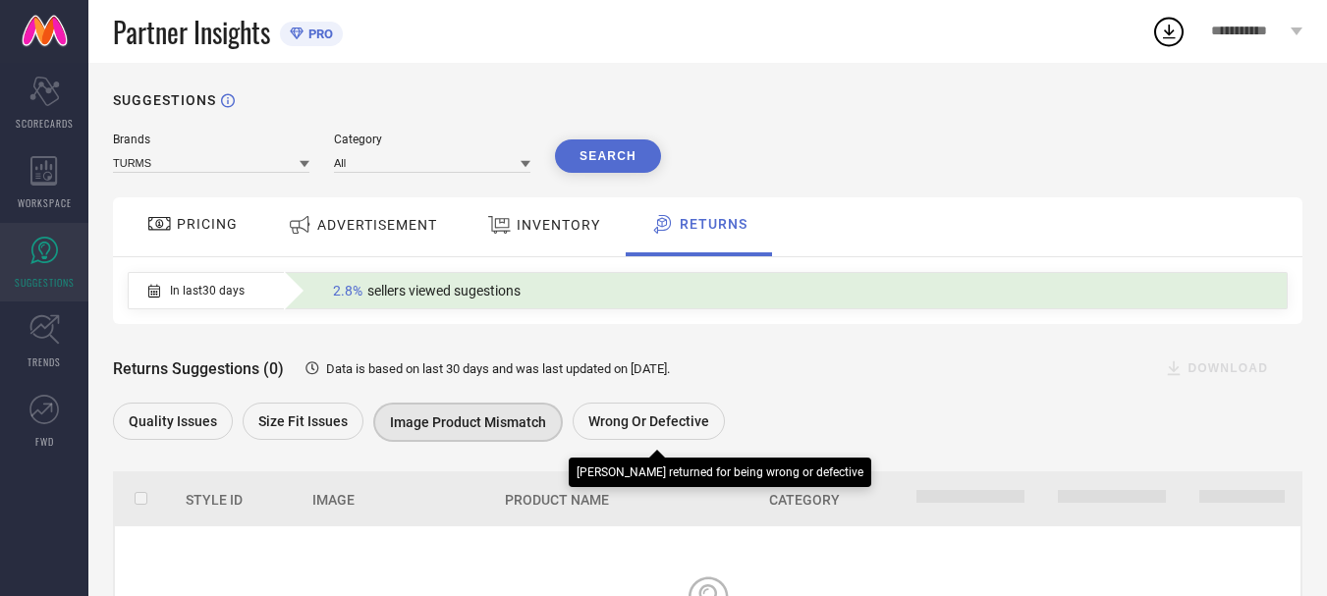
click at [643, 415] on div "Wrong or Defective" at bounding box center [649, 421] width 152 height 37
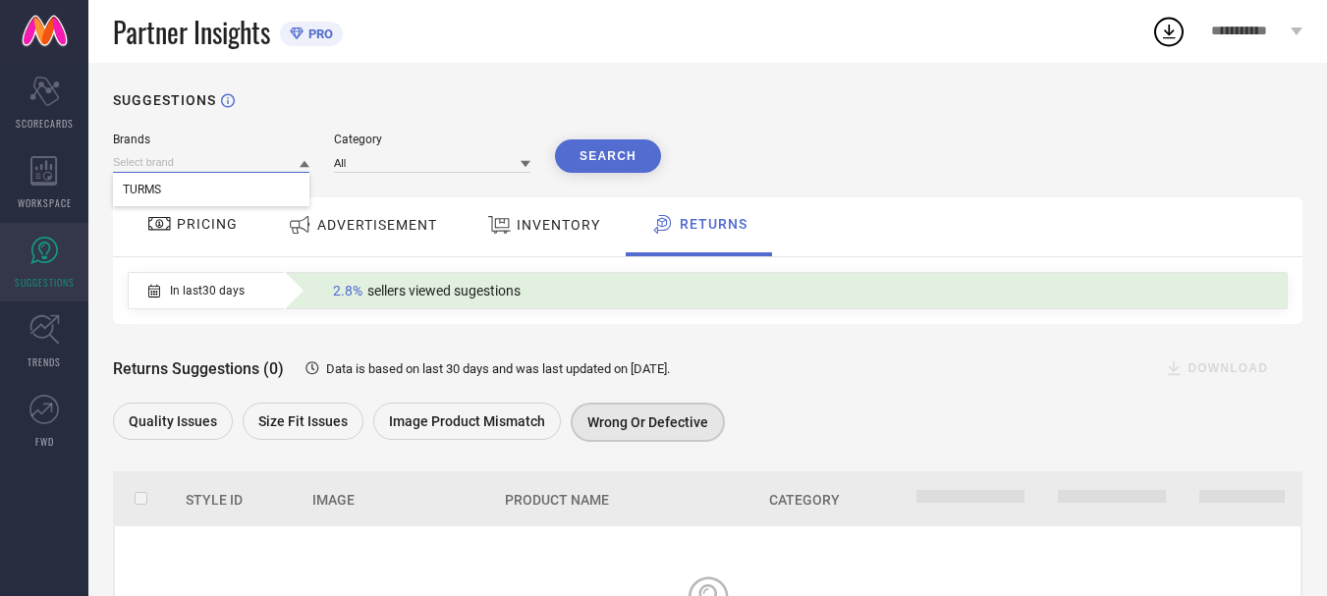
click at [248, 172] on input at bounding box center [211, 162] width 196 height 21
click at [244, 194] on div "TURMS" at bounding box center [211, 189] width 196 height 33
click at [590, 146] on button "Search" at bounding box center [608, 155] width 106 height 33
click at [220, 224] on span "PRICING" at bounding box center [207, 224] width 61 height 16
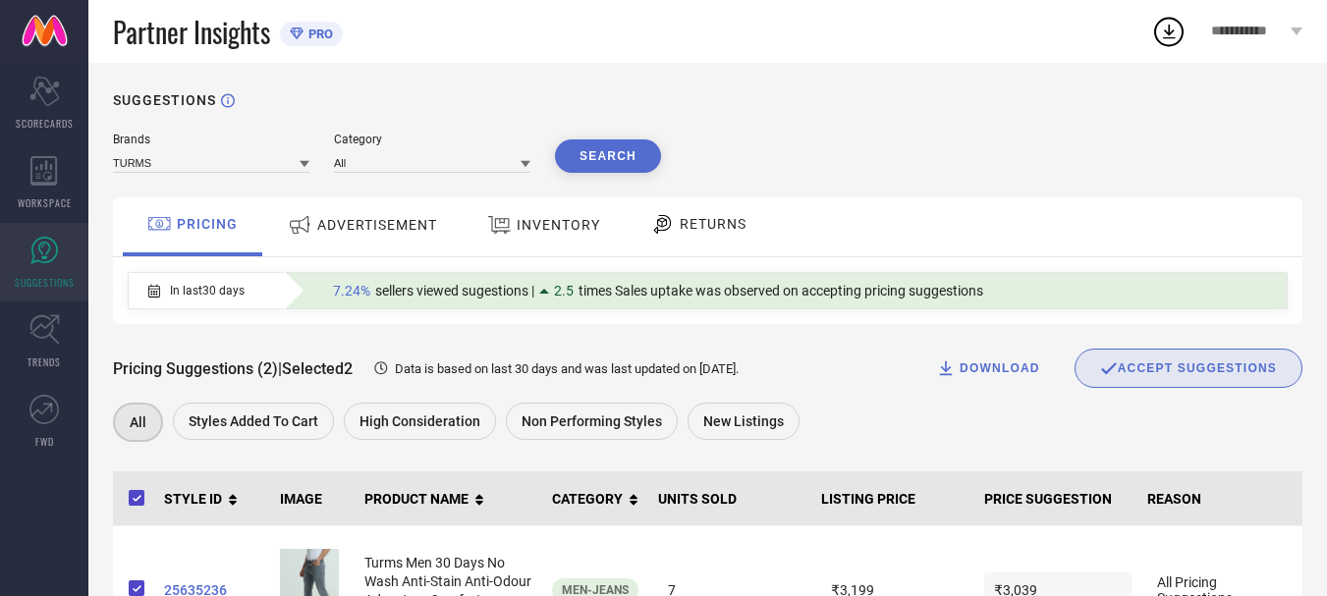
click at [377, 236] on div "ADVERTISEMENT" at bounding box center [362, 224] width 159 height 35
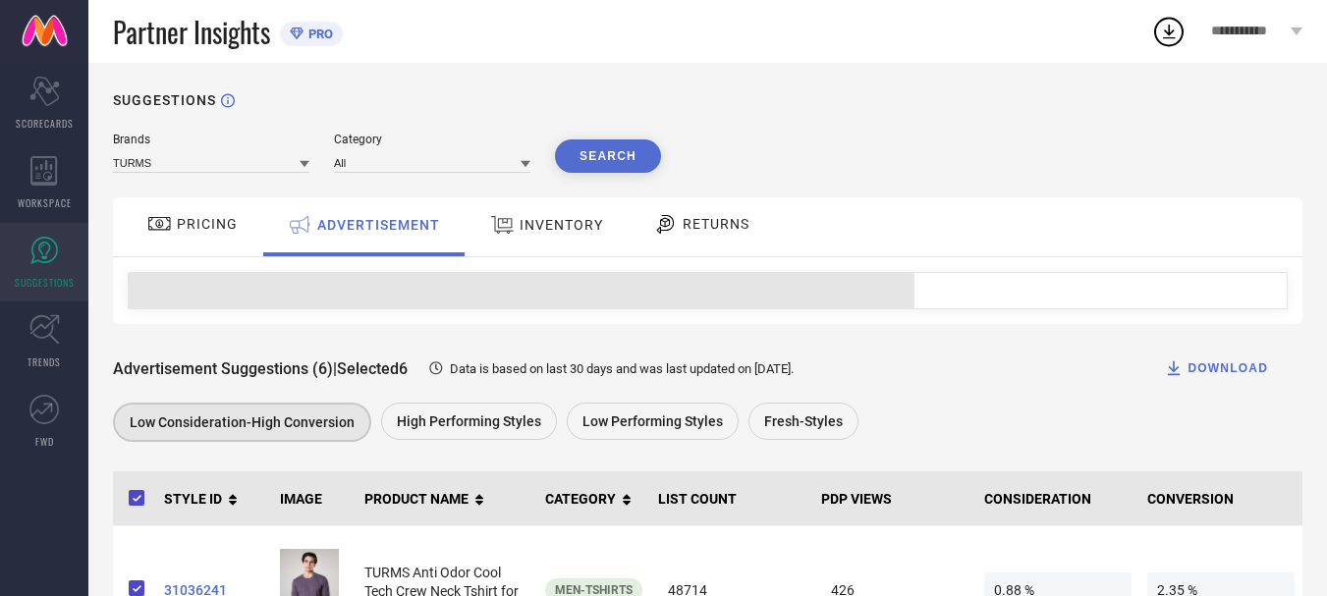
click at [554, 225] on span "INVENTORY" at bounding box center [562, 225] width 84 height 16
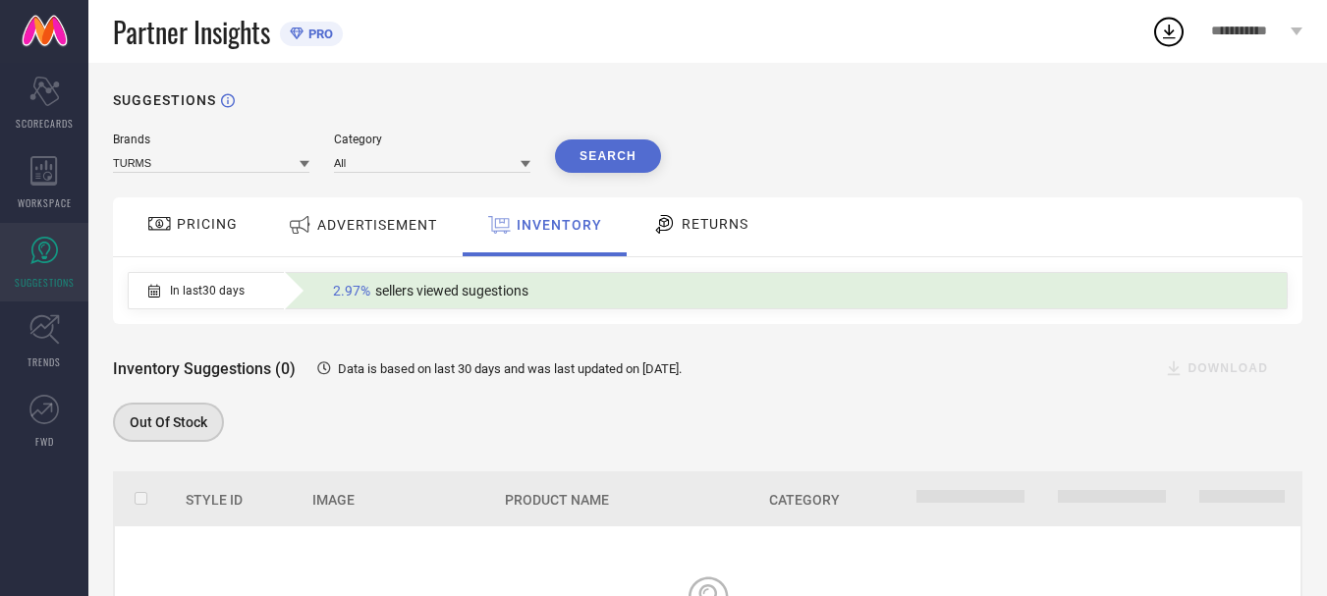
click at [693, 256] on div "RETURNS" at bounding box center [700, 226] width 145 height 59
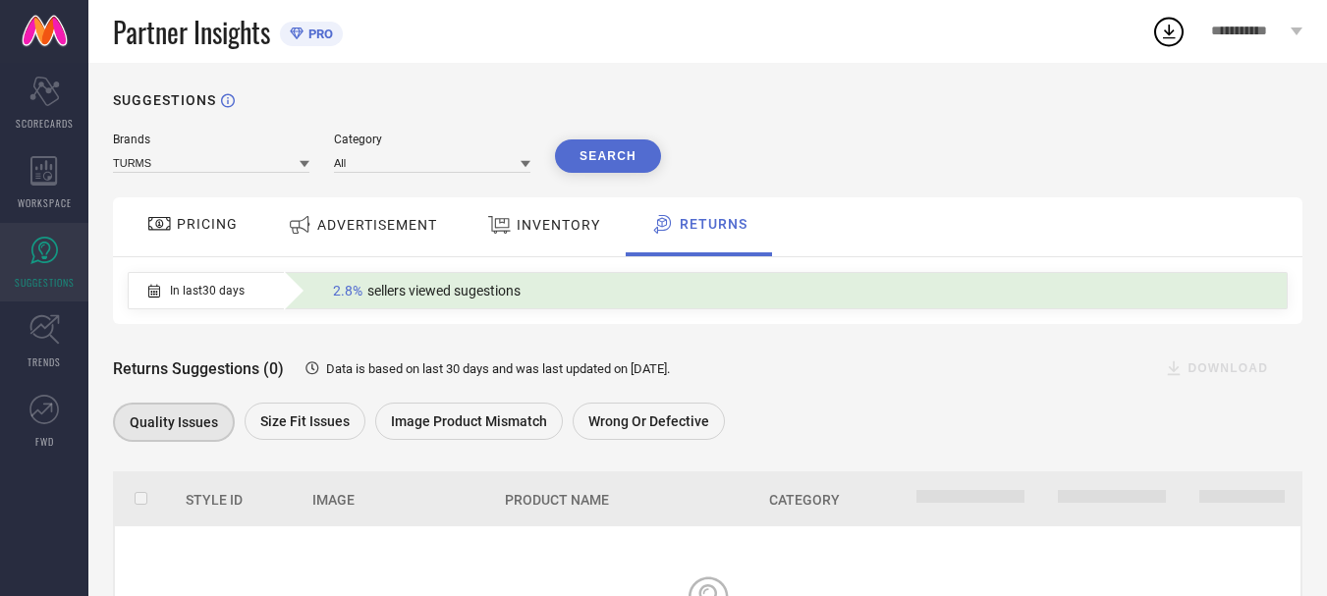
click at [205, 221] on span "PRICING" at bounding box center [207, 224] width 61 height 16
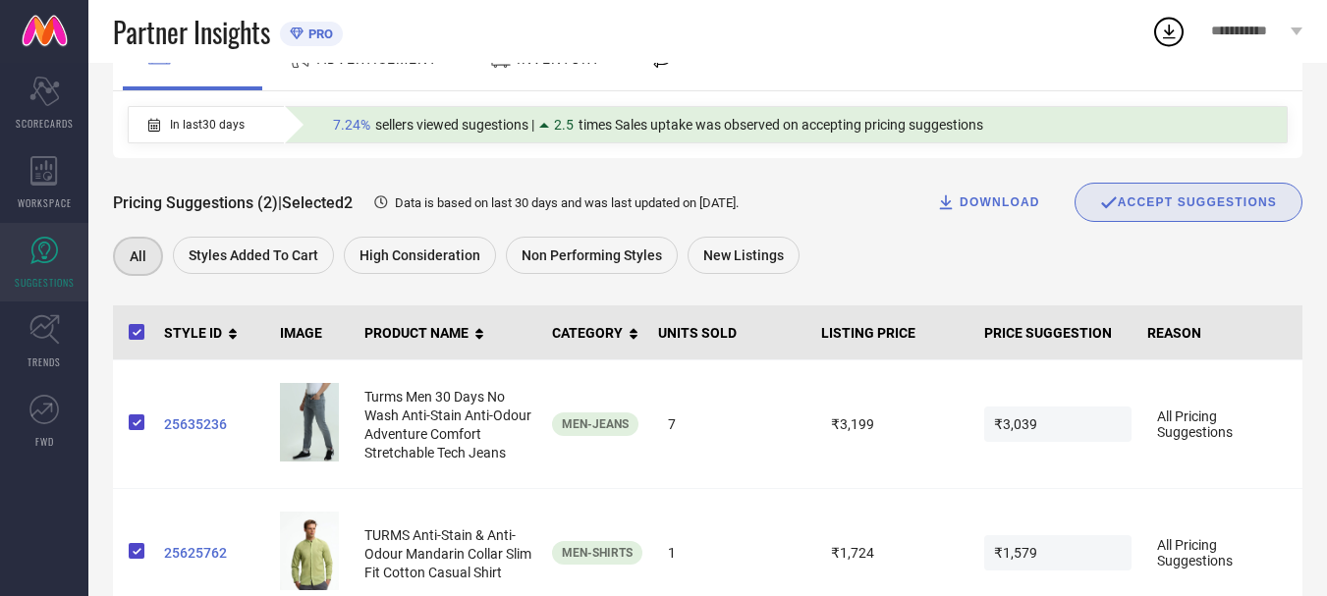
scroll to position [221, 0]
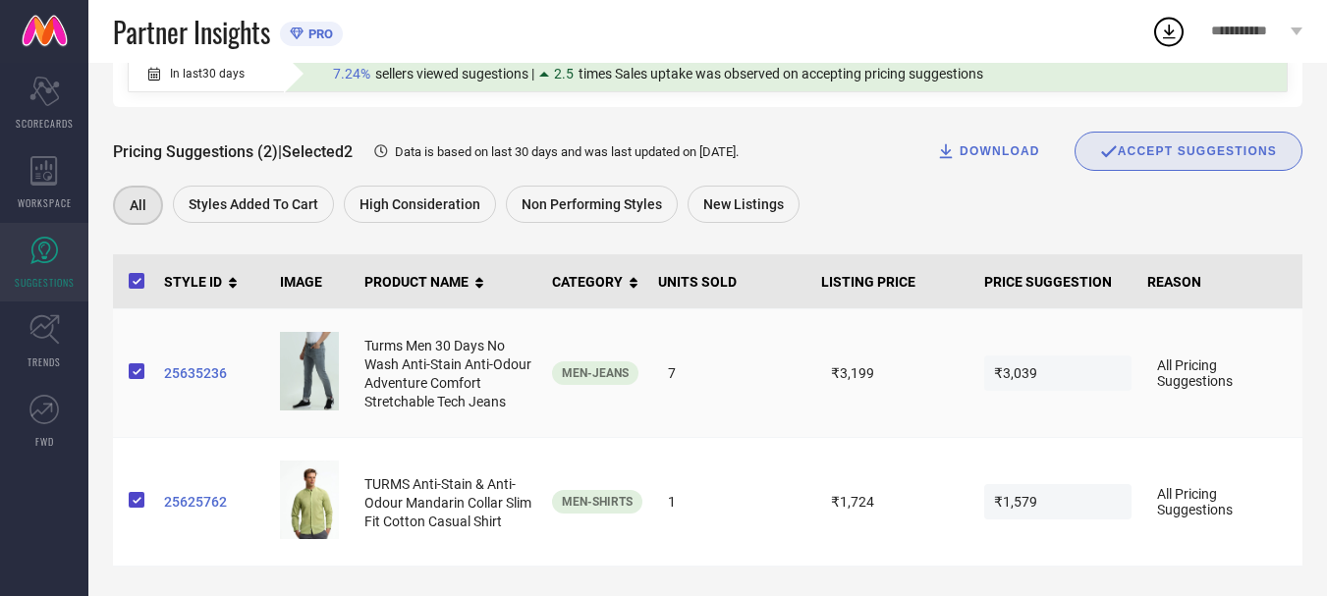
click at [304, 357] on img at bounding box center [309, 371] width 59 height 79
click at [190, 378] on span "25635236" at bounding box center [214, 373] width 100 height 16
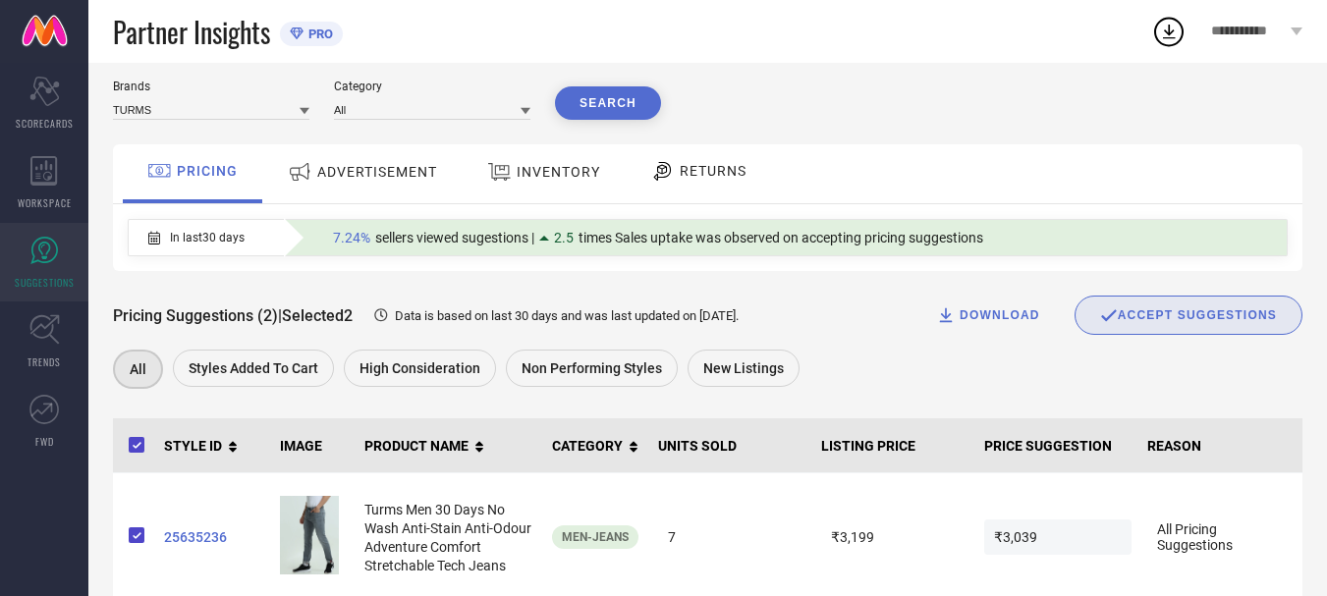
scroll to position [0, 0]
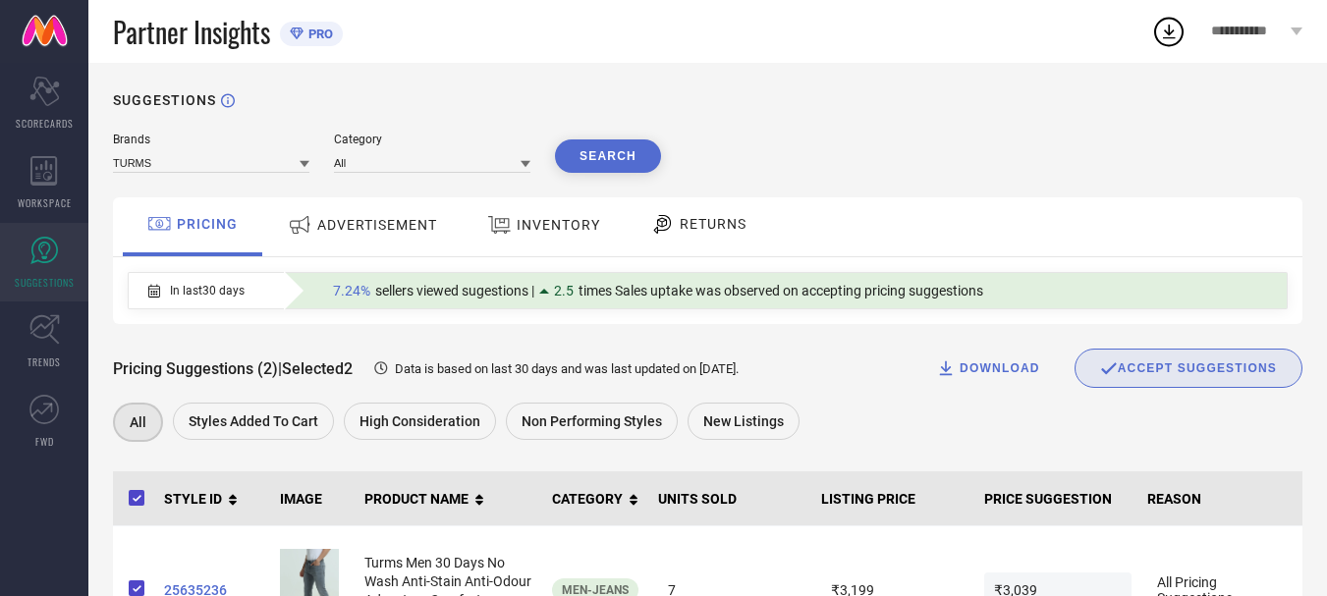
click at [552, 238] on div "INVENTORY" at bounding box center [543, 224] width 123 height 35
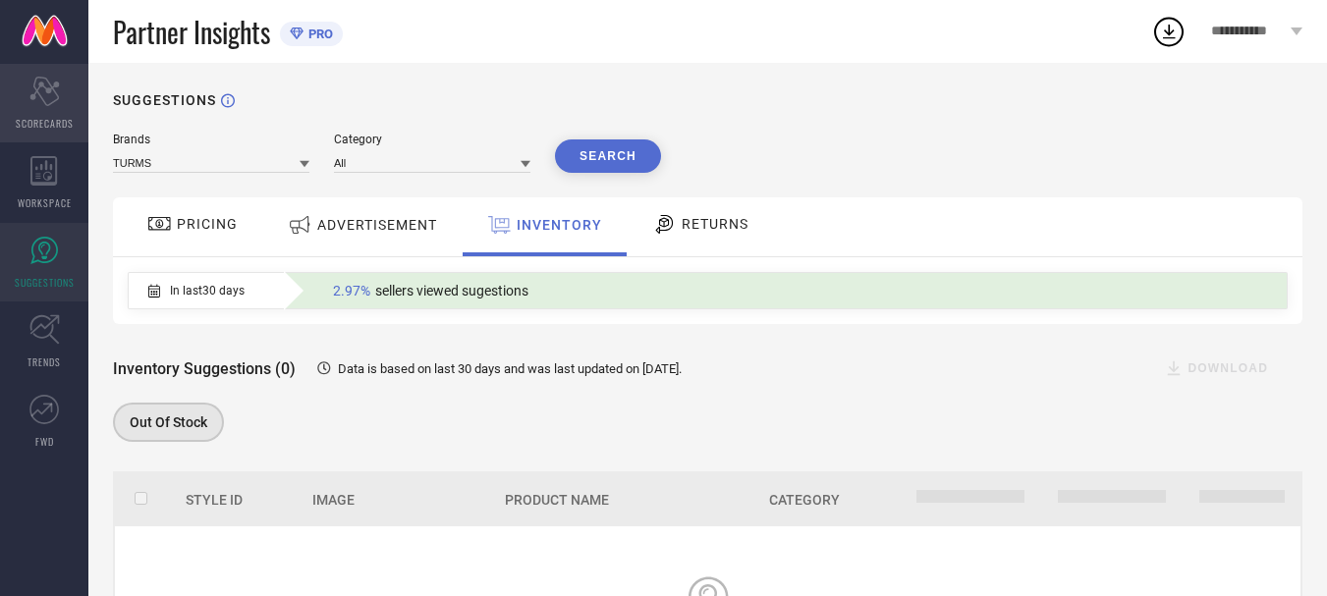
click at [42, 86] on icon "Scorecard" at bounding box center [44, 91] width 30 height 29
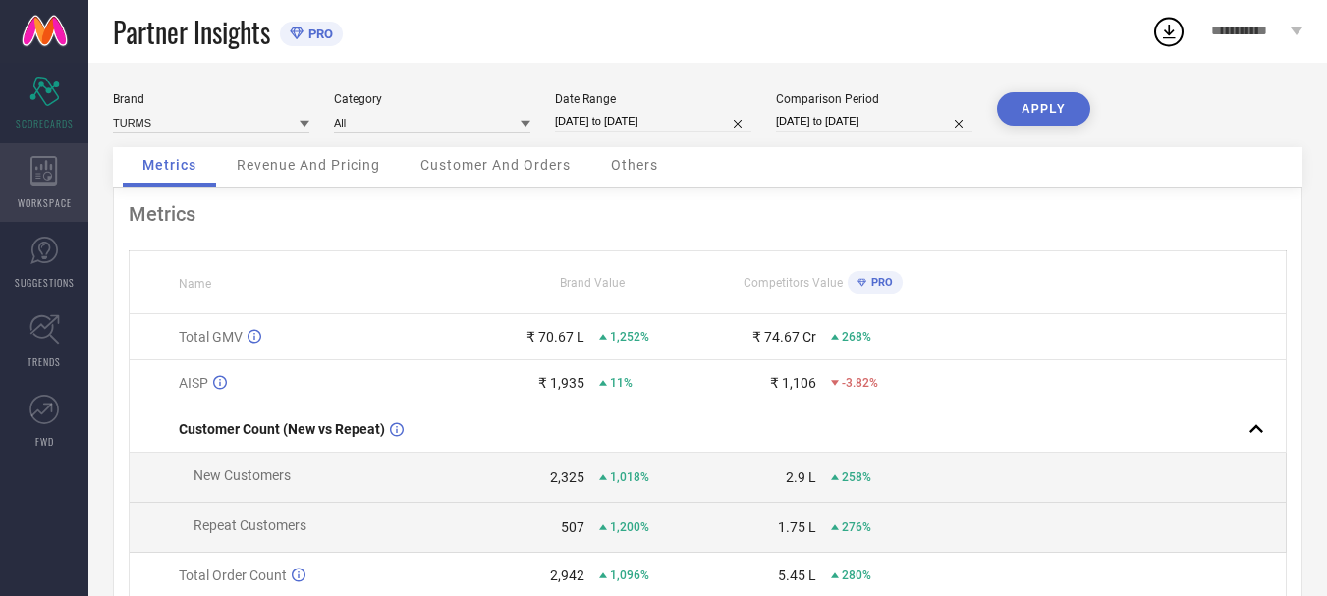
click at [39, 170] on icon at bounding box center [44, 170] width 28 height 29
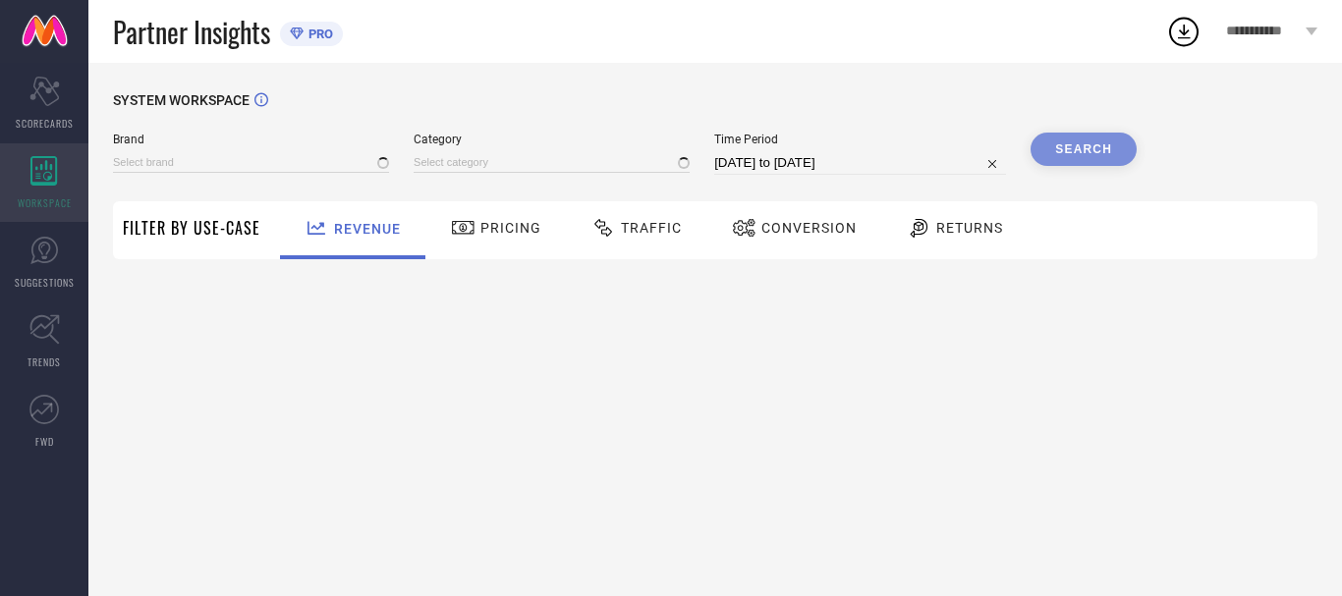
type input "TURMS"
type input "All"
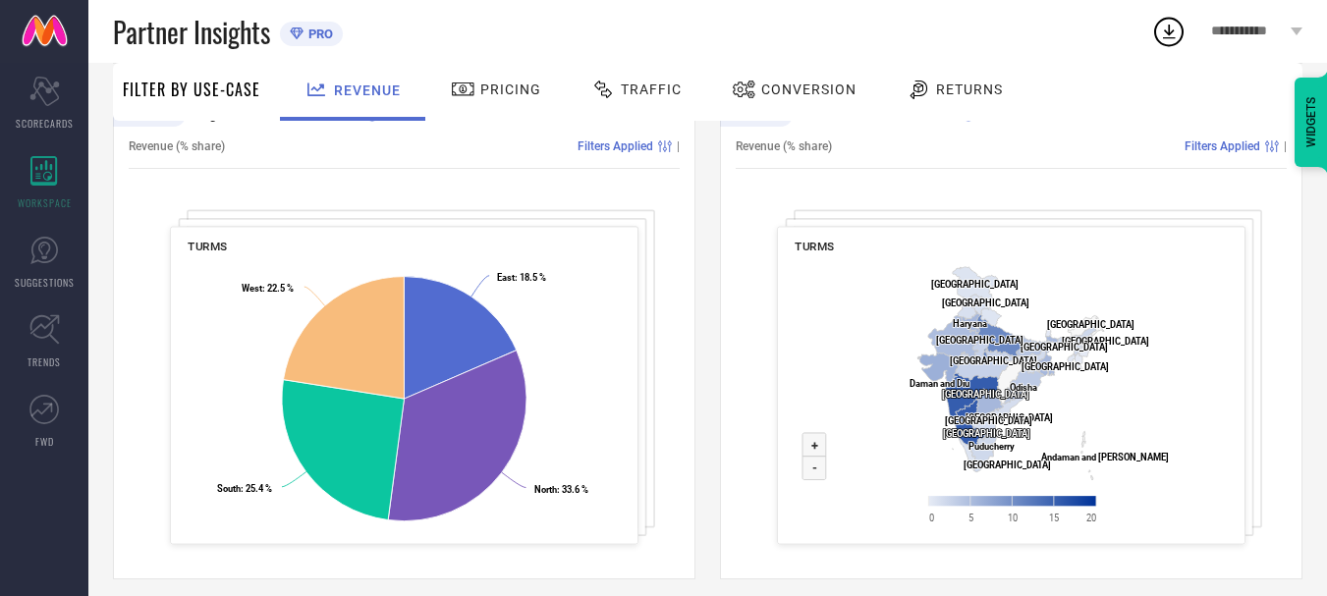
scroll to position [779, 0]
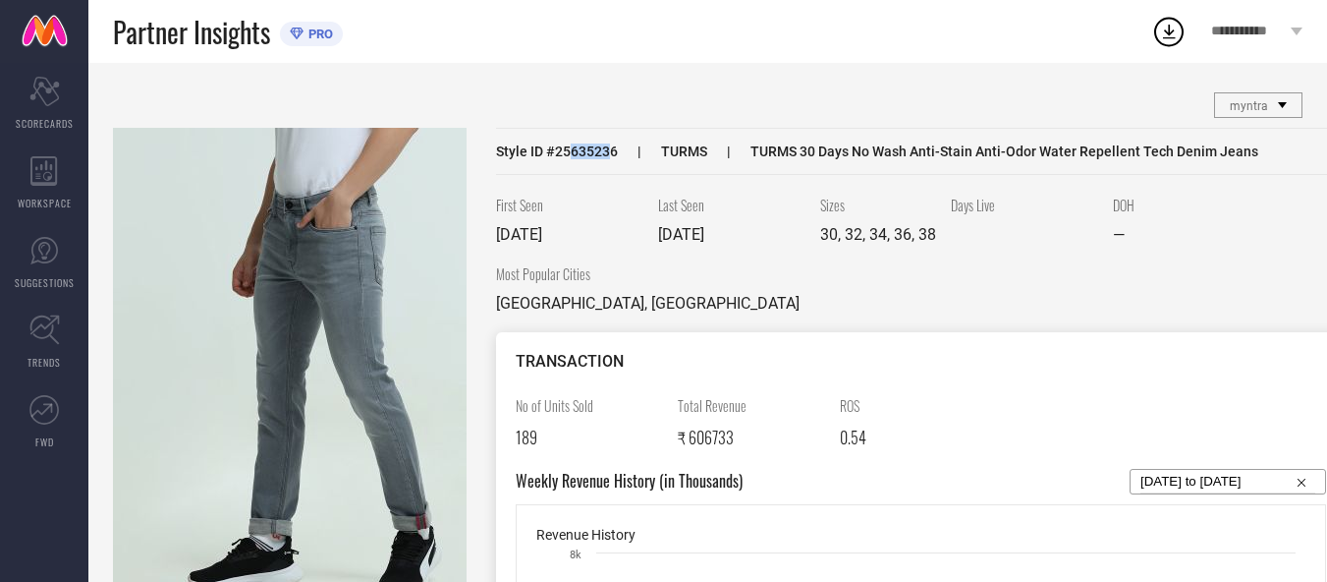
drag, startPoint x: 613, startPoint y: 153, endPoint x: 567, endPoint y: 156, distance: 46.3
click at [567, 156] on span "Style ID # 25635236" at bounding box center [557, 151] width 122 height 16
drag, startPoint x: 622, startPoint y: 153, endPoint x: 557, endPoint y: 150, distance: 64.9
click at [557, 150] on div "Style ID # 25635236 TURMS TURMS 30 Days No Wash Anti-Stain Anti-Odor Water Repe…" at bounding box center [921, 151] width 850 height 47
copy span "25635236"
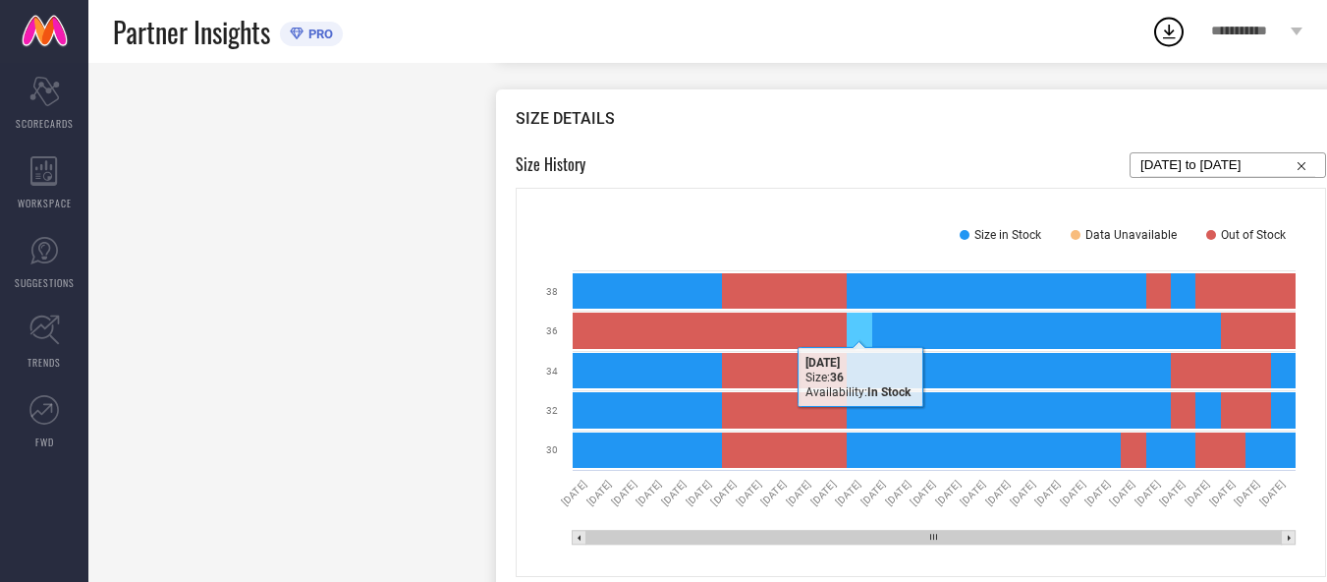
scroll to position [1570, 0]
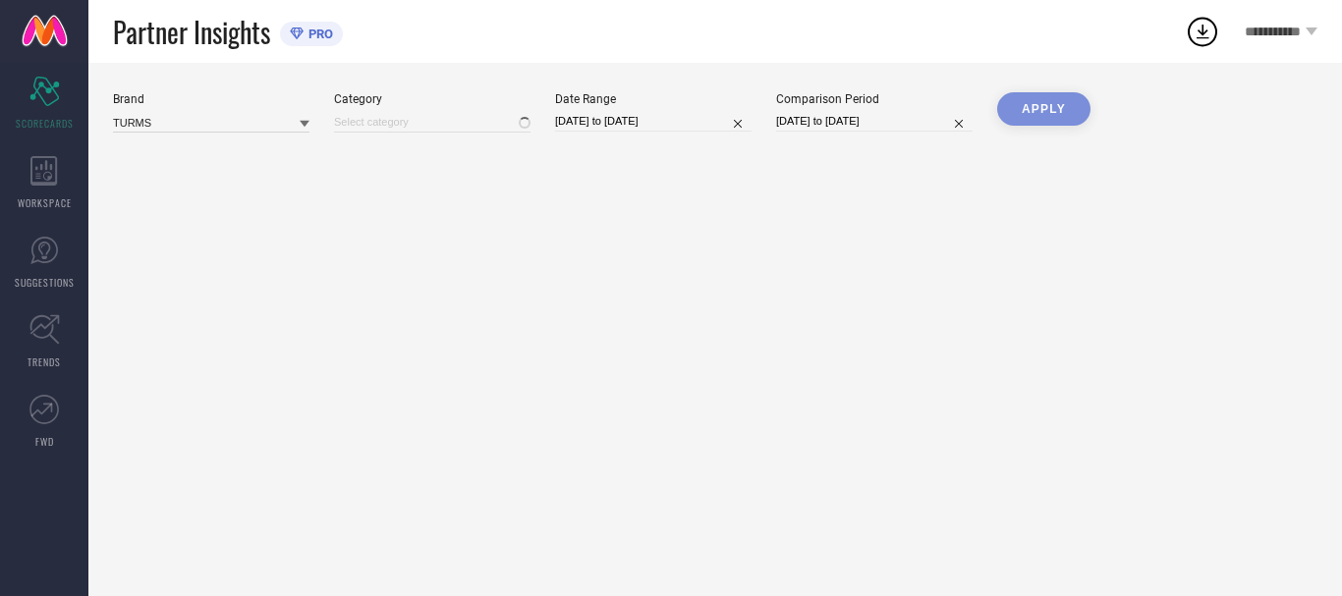
type input "All"
